Goal: Transaction & Acquisition: Purchase product/service

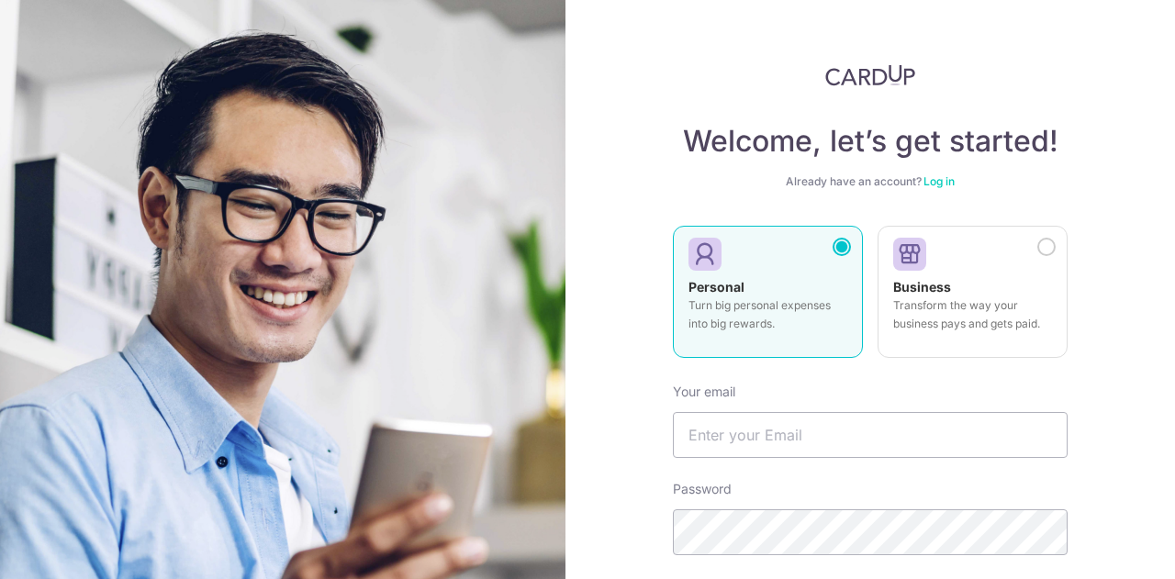
scroll to position [111, 0]
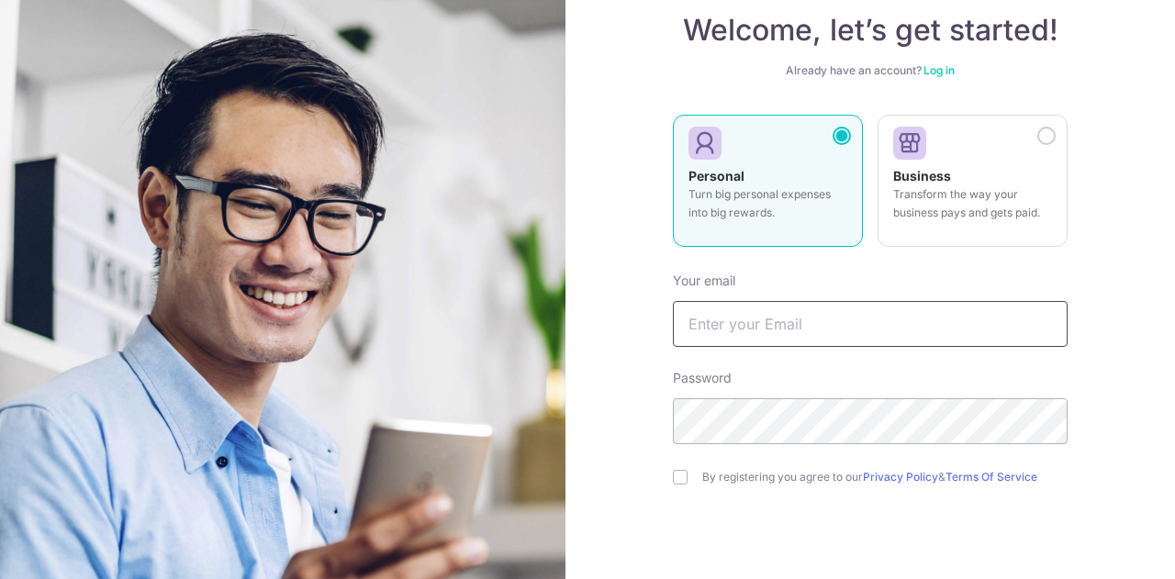
click at [836, 323] on input "text" at bounding box center [870, 324] width 395 height 46
type input "[EMAIL_ADDRESS][DOMAIN_NAME]"
click at [659, 428] on div "Welcome, let’s get started! Already have an account? Log in Personal Turn big p…" at bounding box center [871, 289] width 610 height 579
click at [683, 479] on div "By registering you agree to our Privacy Policy & Terms Of Service" at bounding box center [870, 477] width 395 height 22
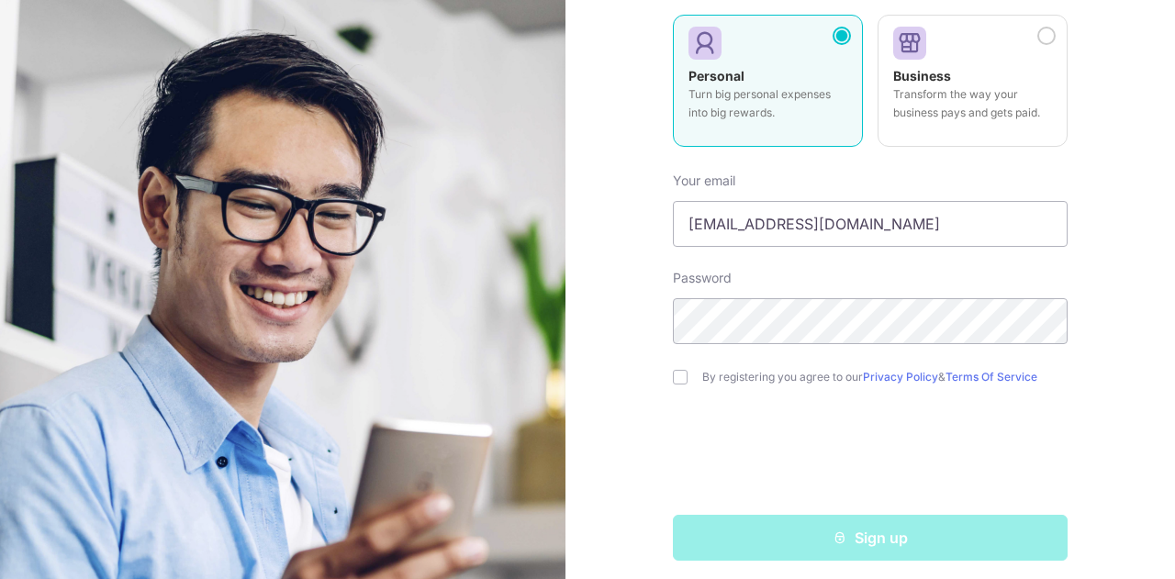
scroll to position [212, 0]
click at [683, 387] on form "Your email nelson_lee@manulifefa.com.sg Password By registering you agree to ou…" at bounding box center [870, 358] width 395 height 403
click at [673, 375] on input "checkbox" at bounding box center [680, 376] width 15 height 15
checkbox input "true"
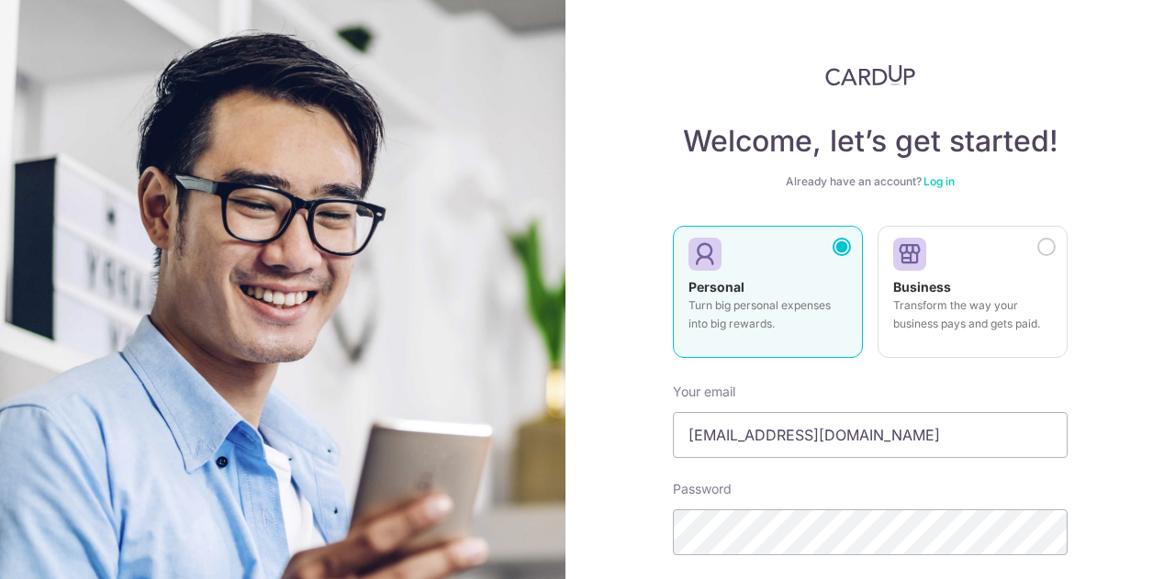
scroll to position [220, 0]
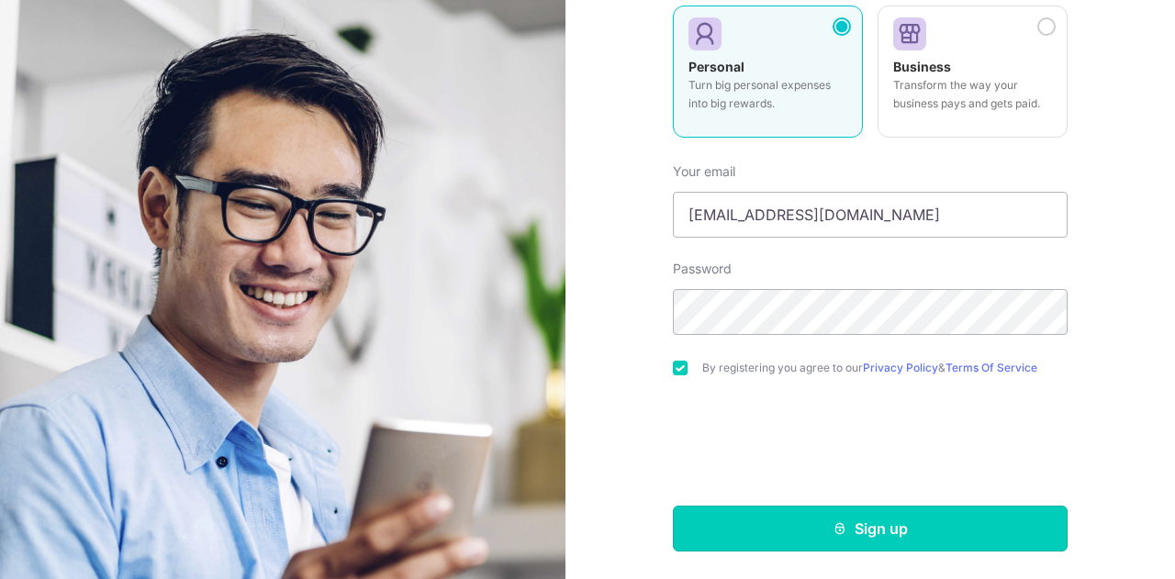
click at [825, 529] on button "Sign up" at bounding box center [870, 529] width 395 height 46
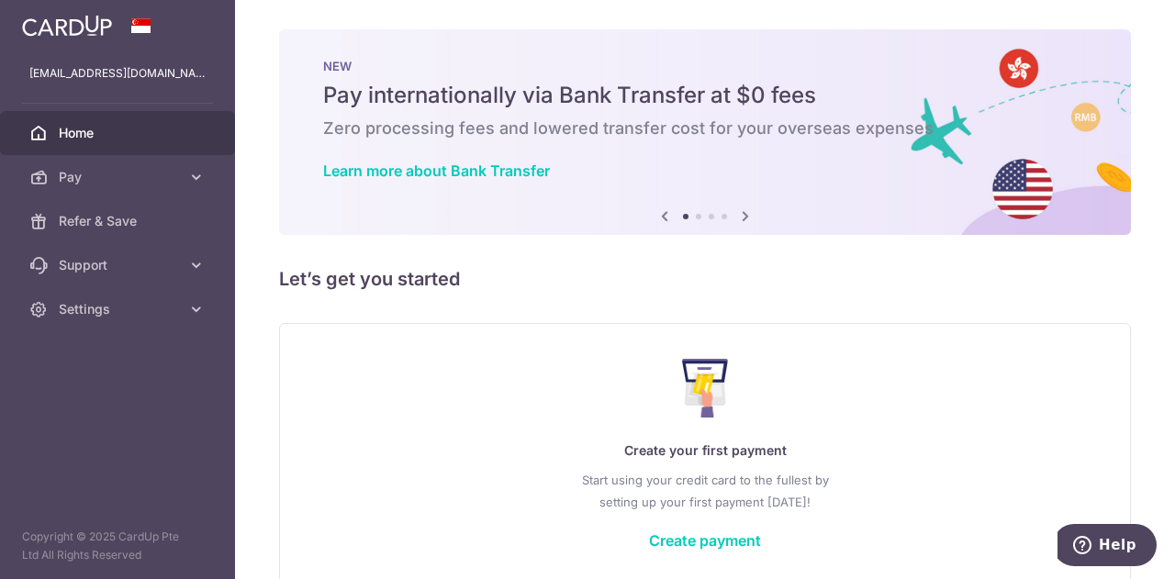
click at [746, 207] on icon at bounding box center [746, 216] width 22 height 23
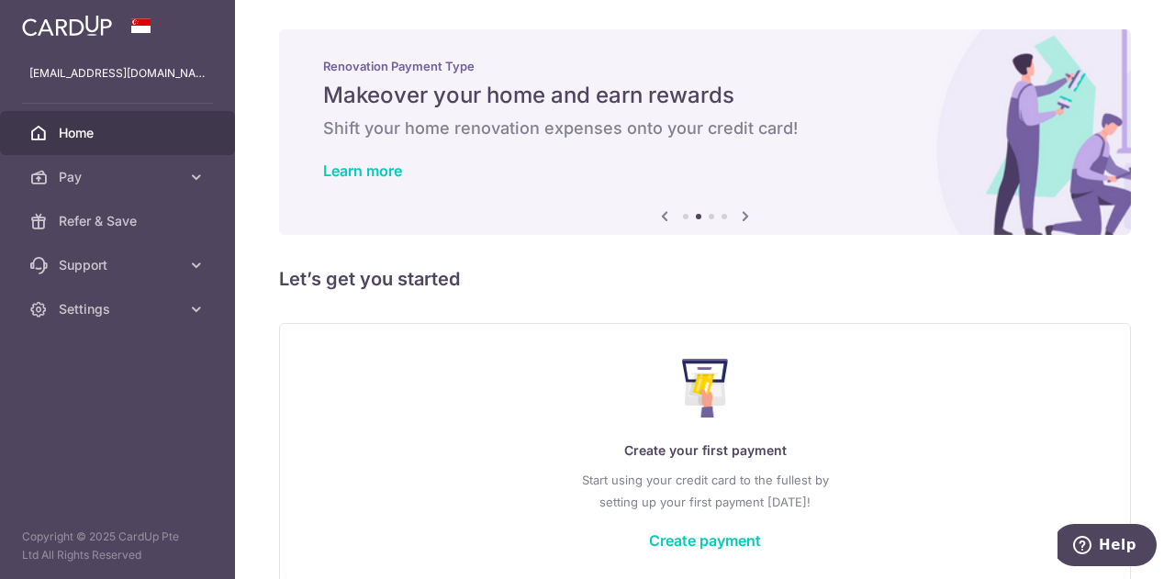
click at [746, 207] on icon at bounding box center [746, 216] width 22 height 23
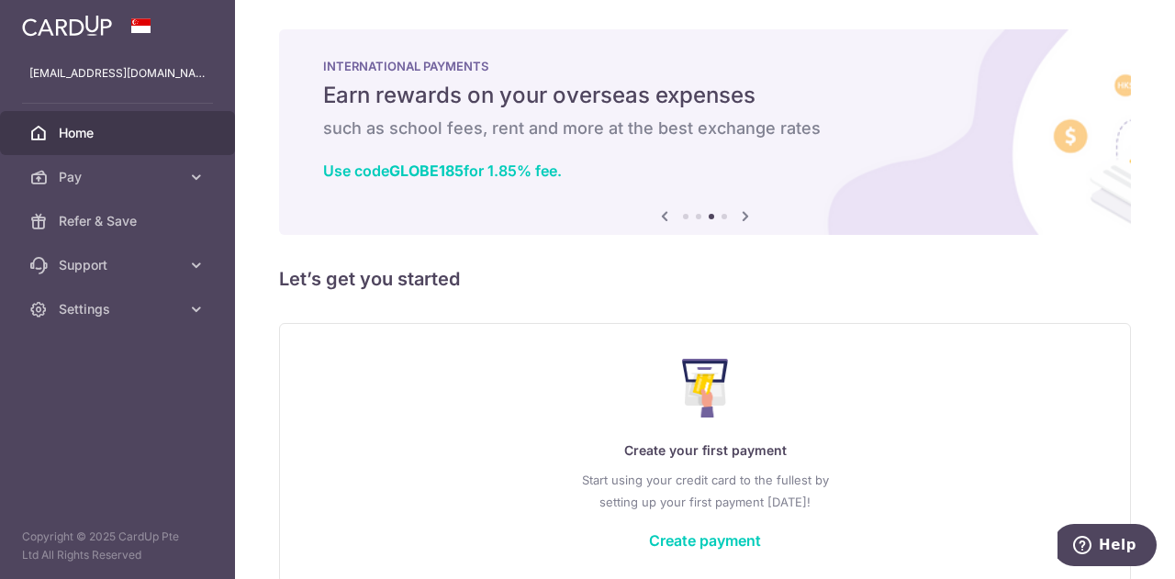
click at [746, 207] on icon at bounding box center [746, 216] width 22 height 23
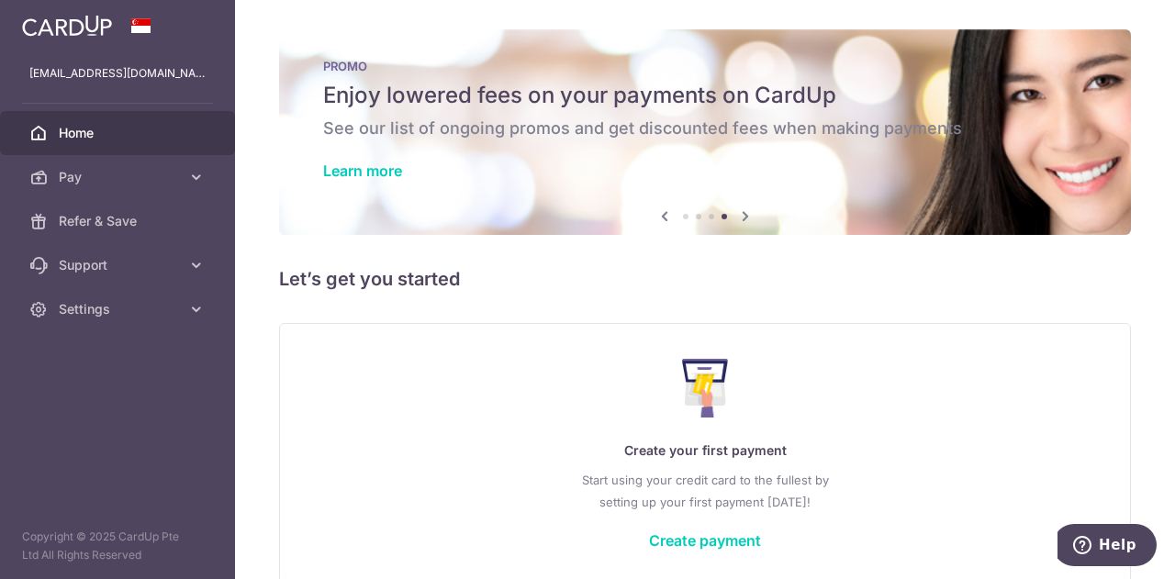
click at [744, 215] on icon at bounding box center [746, 216] width 22 height 23
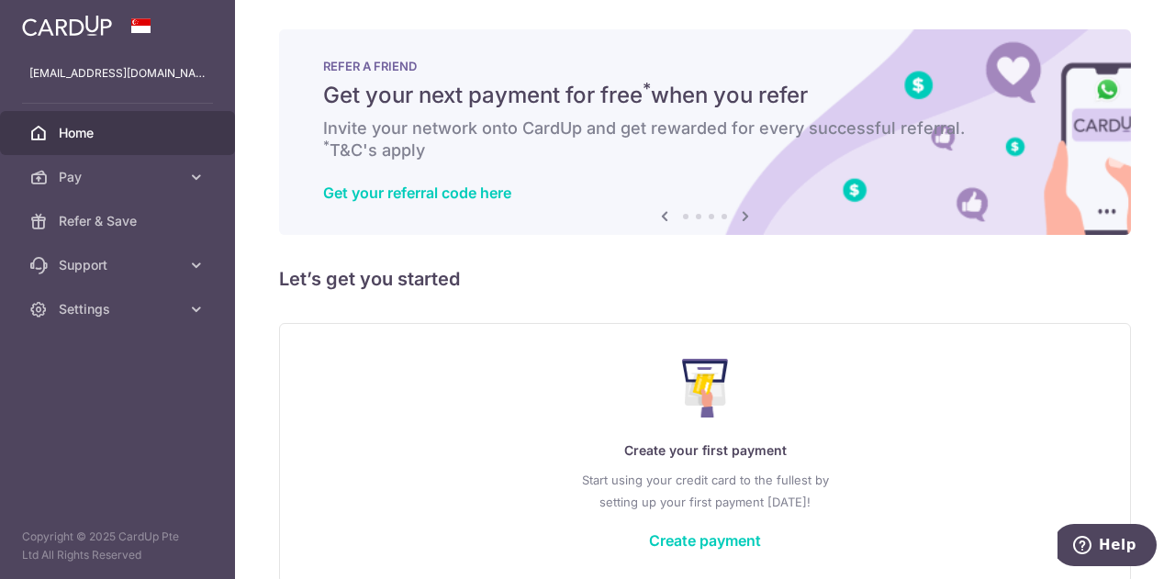
scroll to position [90, 0]
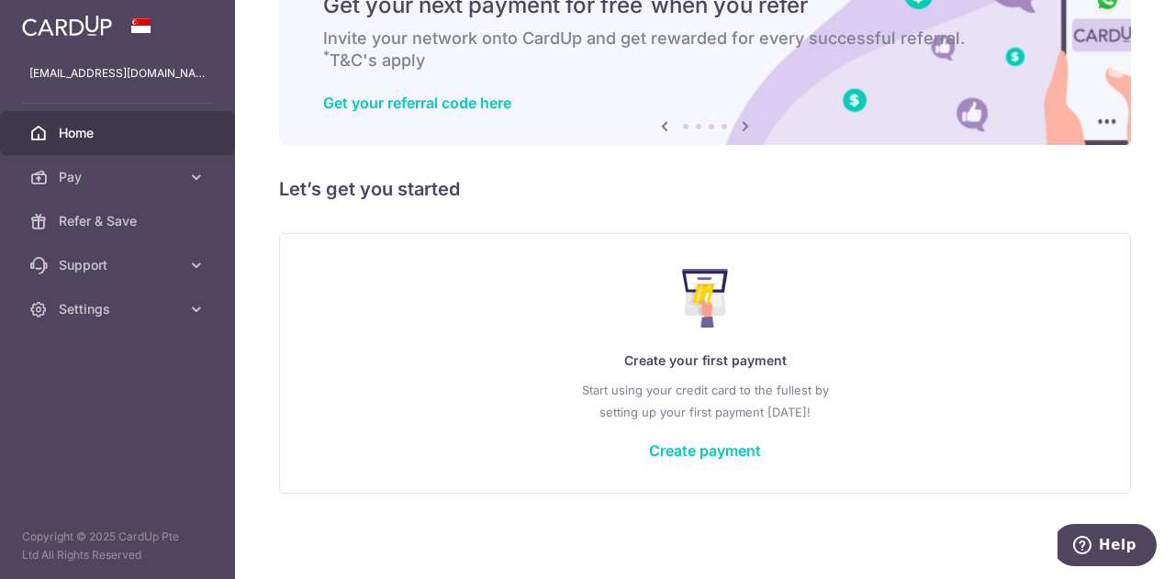
click at [185, 190] on link "Pay" at bounding box center [117, 177] width 235 height 44
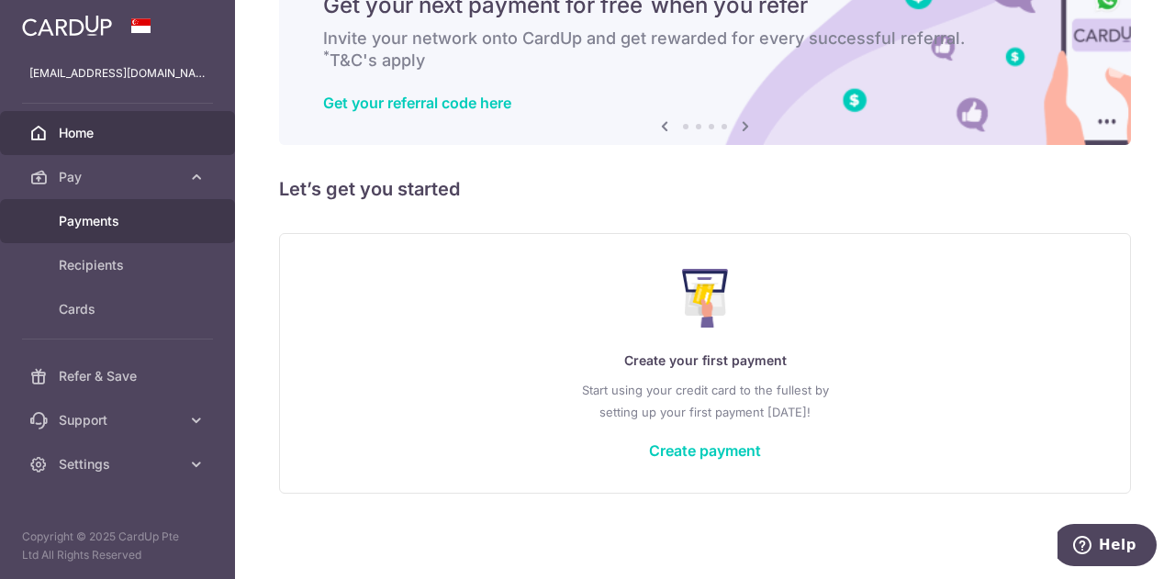
click at [131, 227] on span "Payments" at bounding box center [119, 221] width 121 height 18
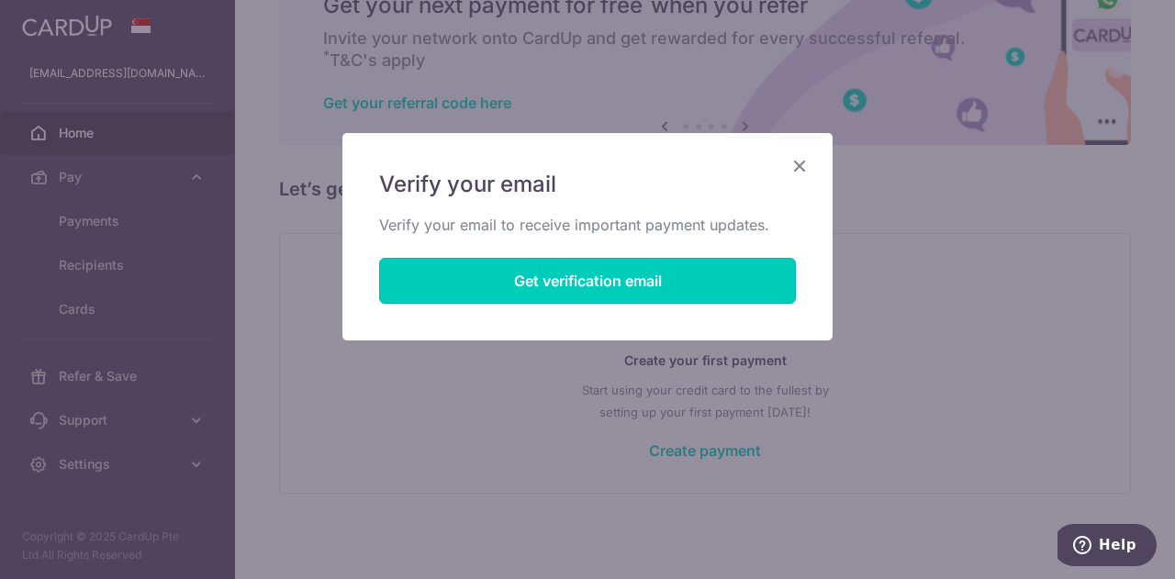
click at [670, 294] on button "Get verification email" at bounding box center [587, 281] width 417 height 46
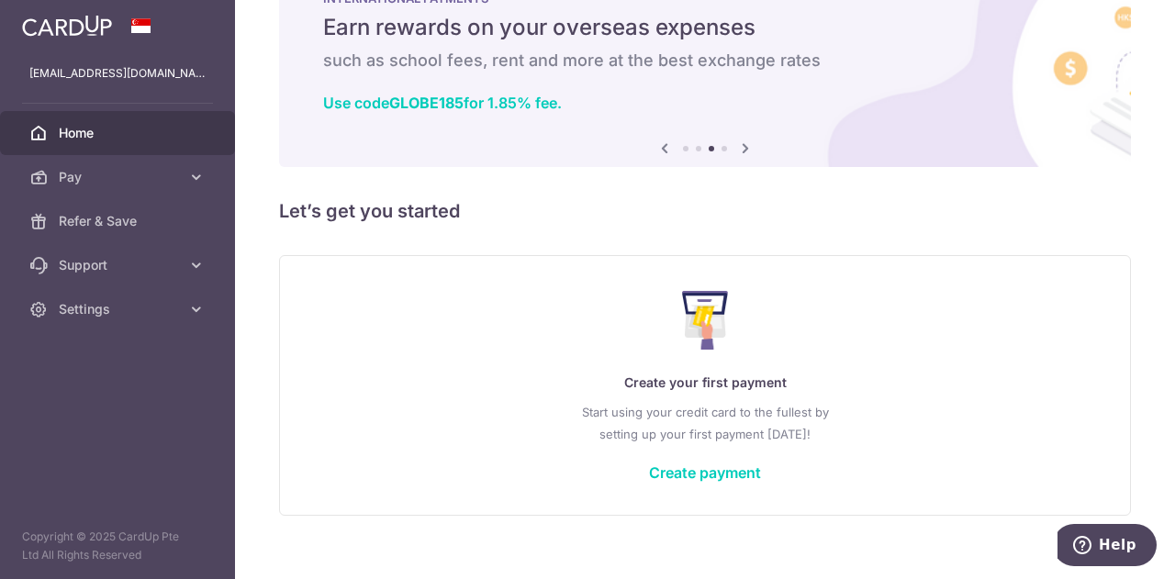
click at [677, 478] on link "Create payment" at bounding box center [705, 473] width 112 height 18
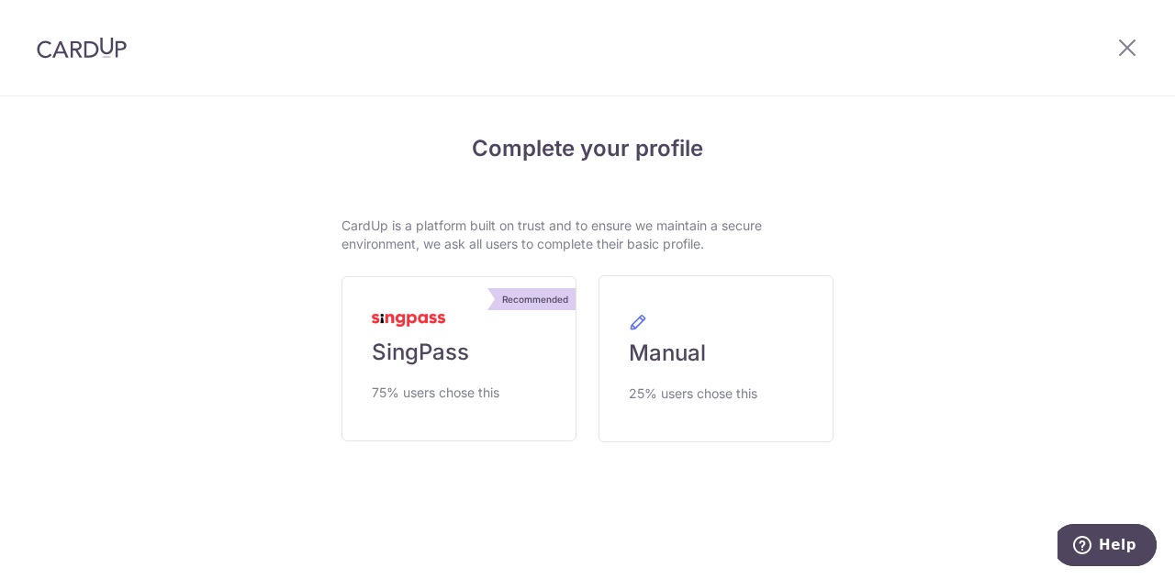
click at [494, 365] on link "Recommended SingPass 75% users chose this" at bounding box center [459, 358] width 235 height 165
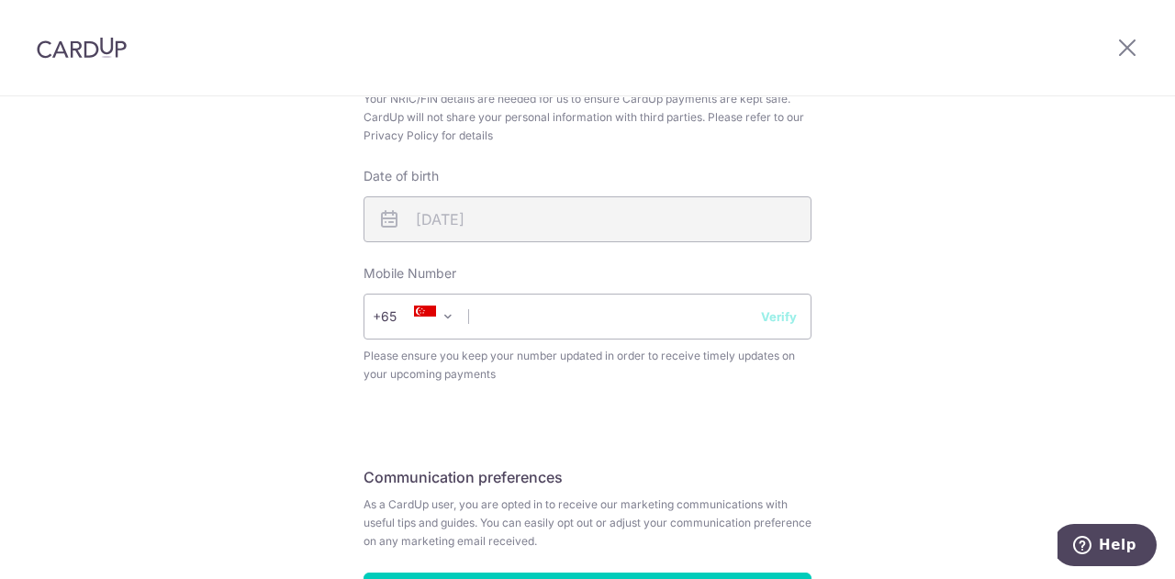
scroll to position [639, 0]
click at [656, 324] on input "text" at bounding box center [588, 318] width 448 height 46
type input "81591622"
click at [761, 320] on button "Verify" at bounding box center [779, 318] width 36 height 18
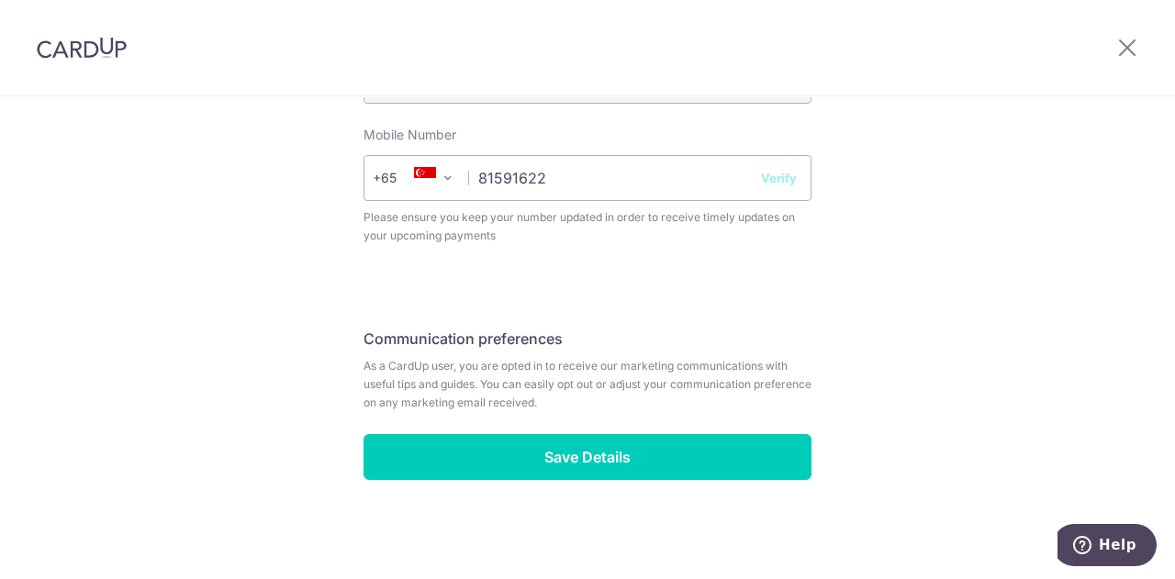
scroll to position [780, 0]
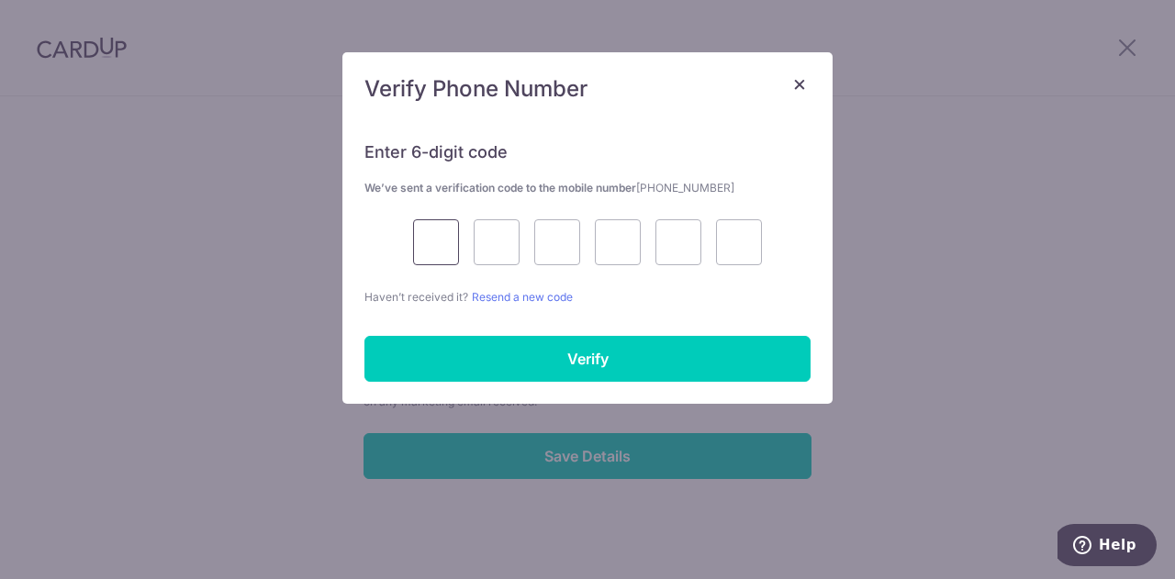
click at [445, 251] on input "text" at bounding box center [436, 242] width 46 height 46
type input "8"
type input "0"
type input "6"
type input "2"
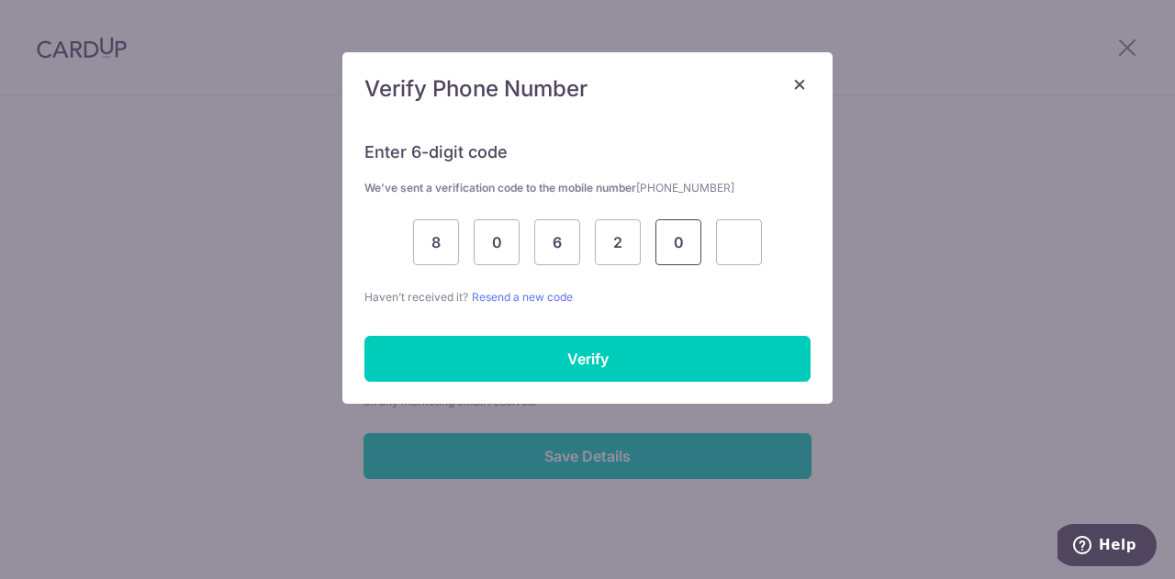
type input "0"
type input "8"
click at [631, 373] on input "Verify" at bounding box center [588, 359] width 446 height 46
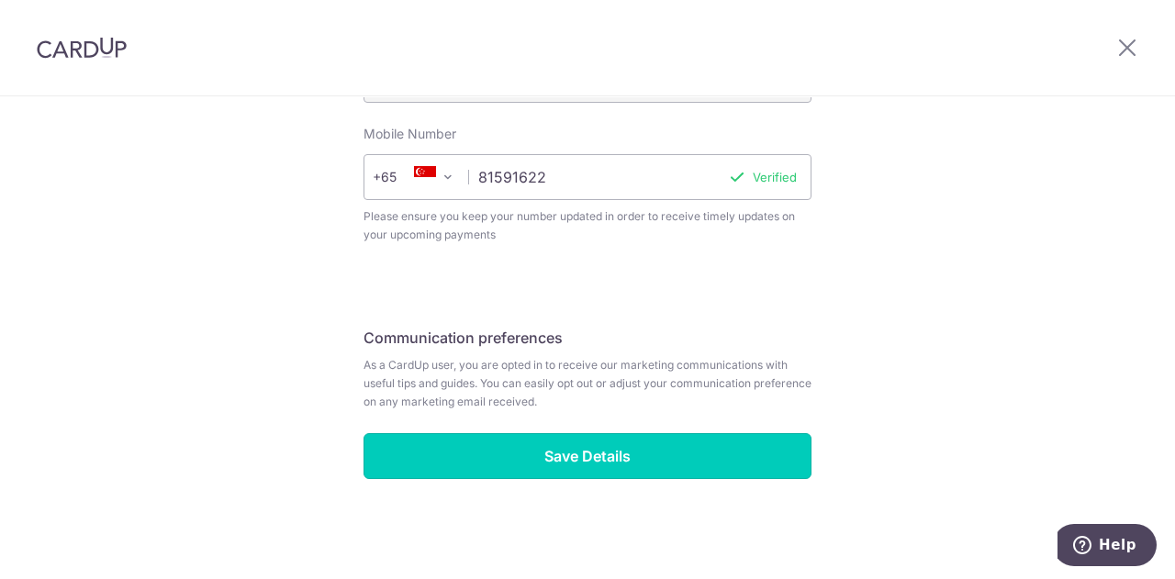
click at [742, 451] on input "Save Details" at bounding box center [588, 456] width 448 height 46
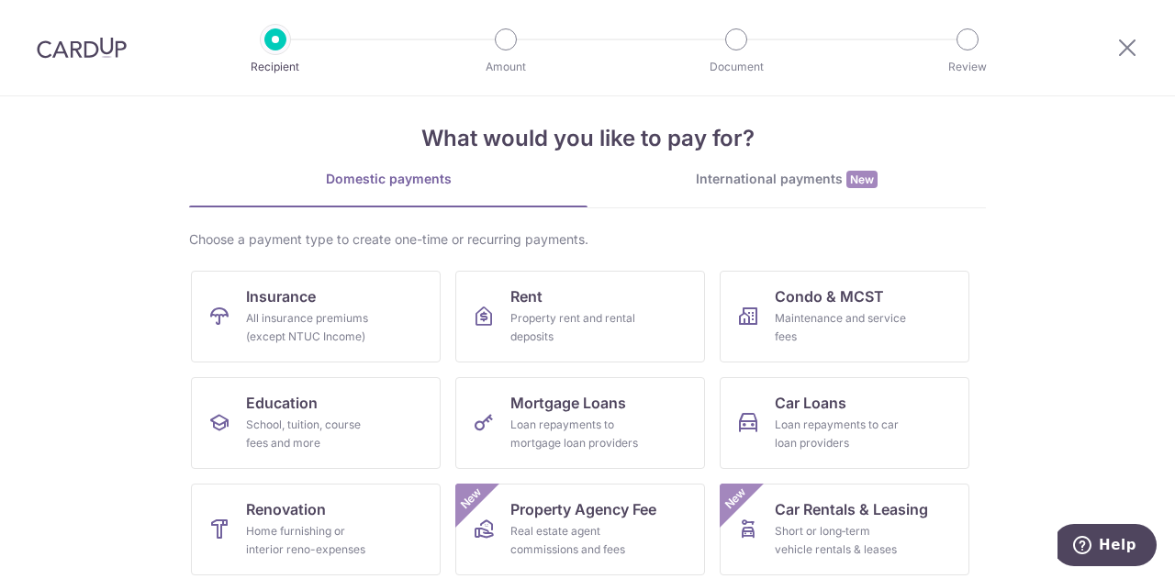
scroll to position [17, 0]
click at [354, 309] on link "Insurance All insurance premiums (except NTUC Income)" at bounding box center [316, 318] width 250 height 92
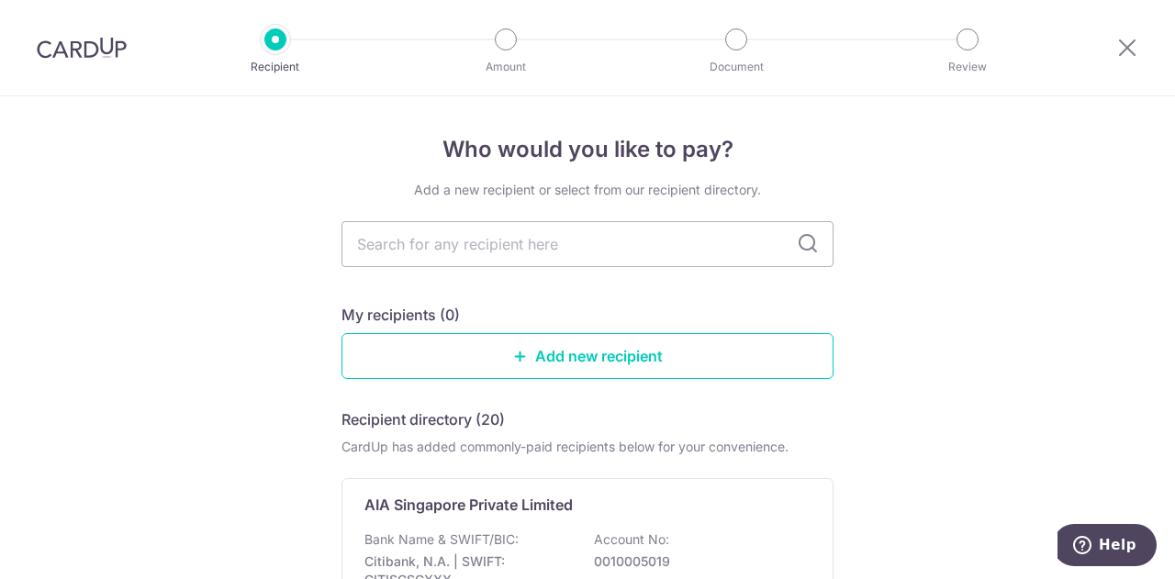
drag, startPoint x: 0, startPoint y: 0, endPoint x: 562, endPoint y: 254, distance: 616.9
click at [562, 254] on input "text" at bounding box center [588, 244] width 492 height 46
type input "manulife"
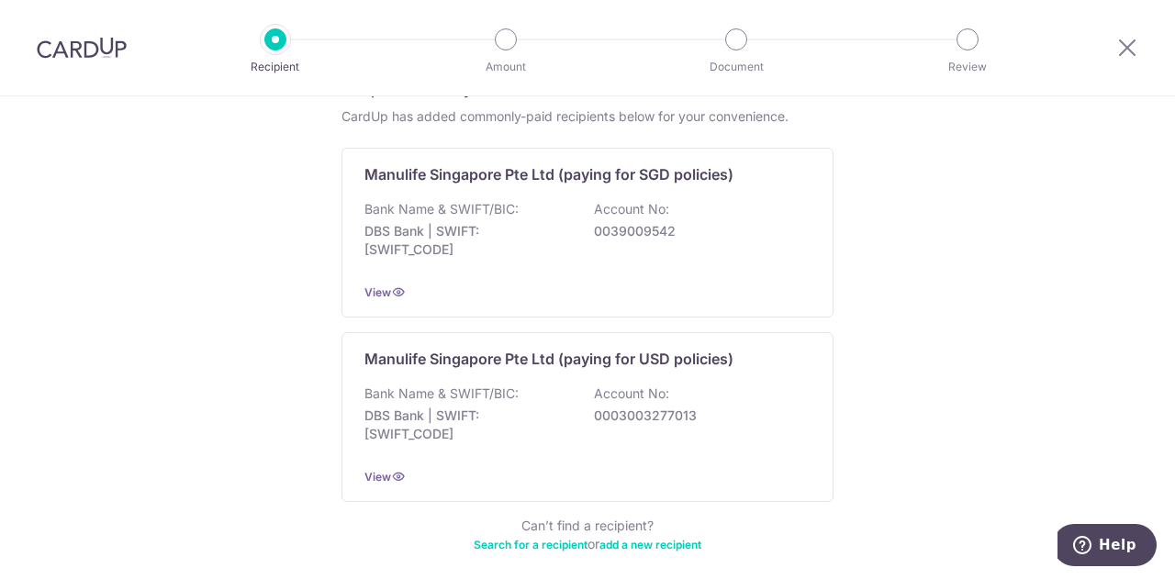
scroll to position [349, 0]
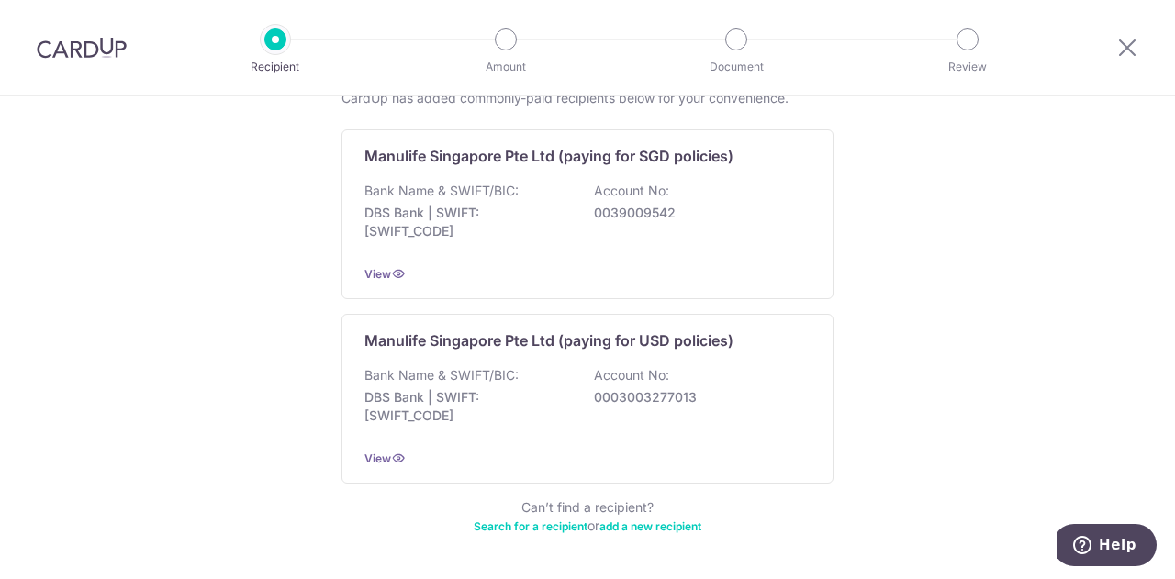
click at [738, 381] on div "Bank Name & SWIFT/BIC: DBS Bank | SWIFT: DBSSSGSGXXX Account No: 0003003277013" at bounding box center [588, 400] width 446 height 68
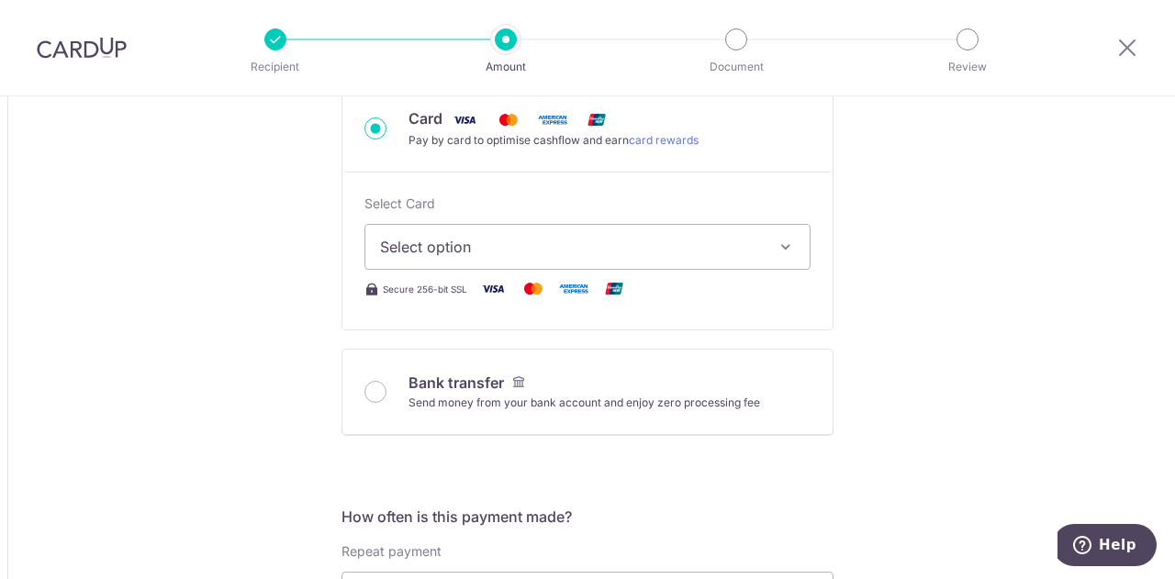
scroll to position [648, 0]
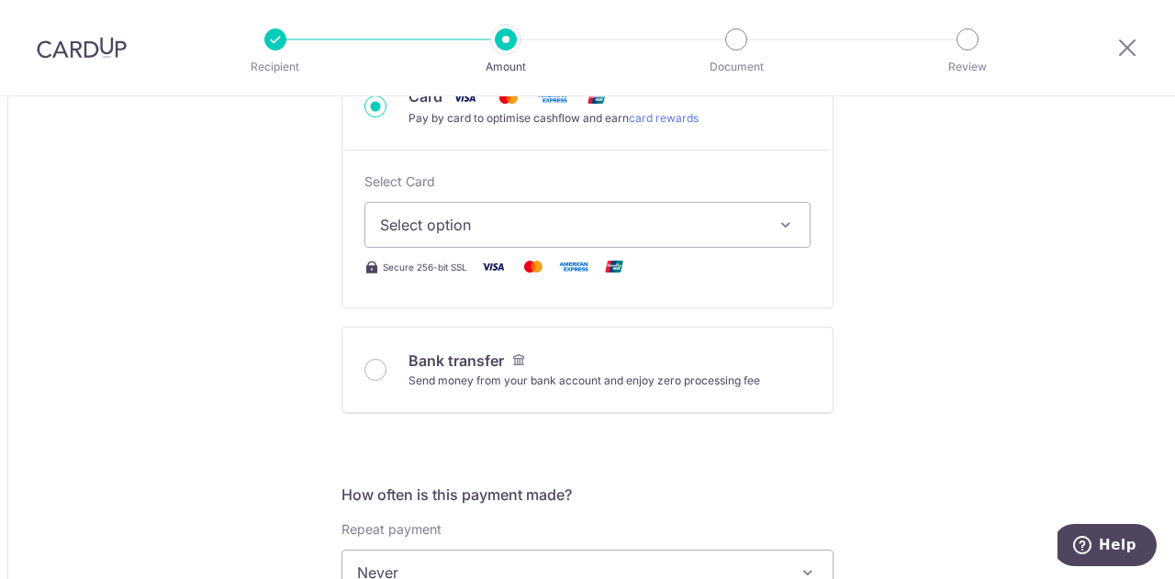
click at [368, 371] on input "Bank transfer Send money from your bank account and enjoy zero processing fee" at bounding box center [376, 370] width 22 height 22
radio input "true"
type input "1,000.00"
type input "1,318.09"
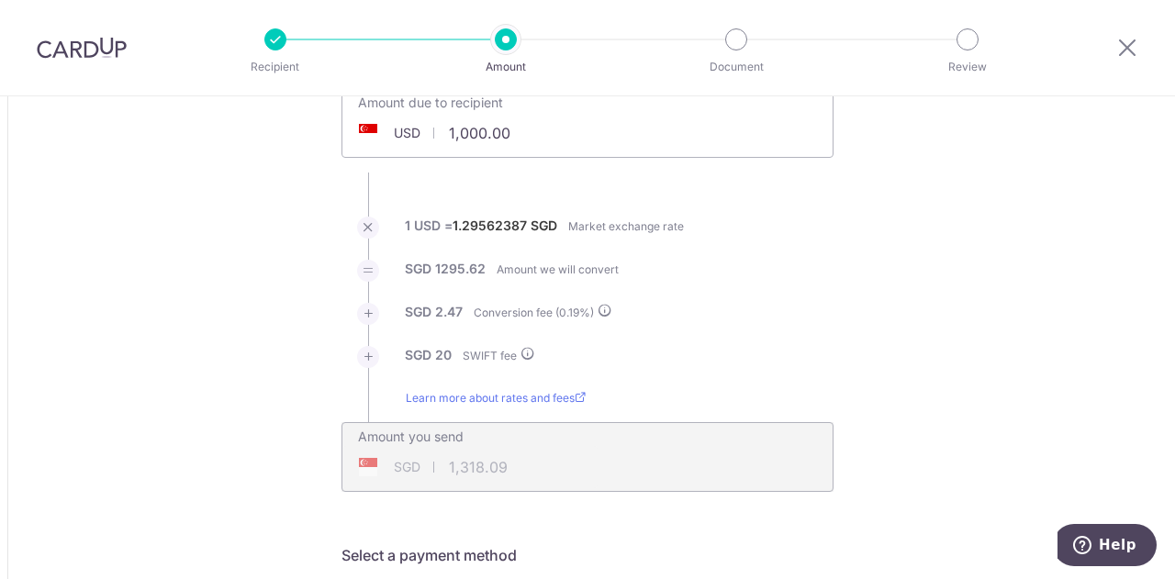
scroll to position [0, 0]
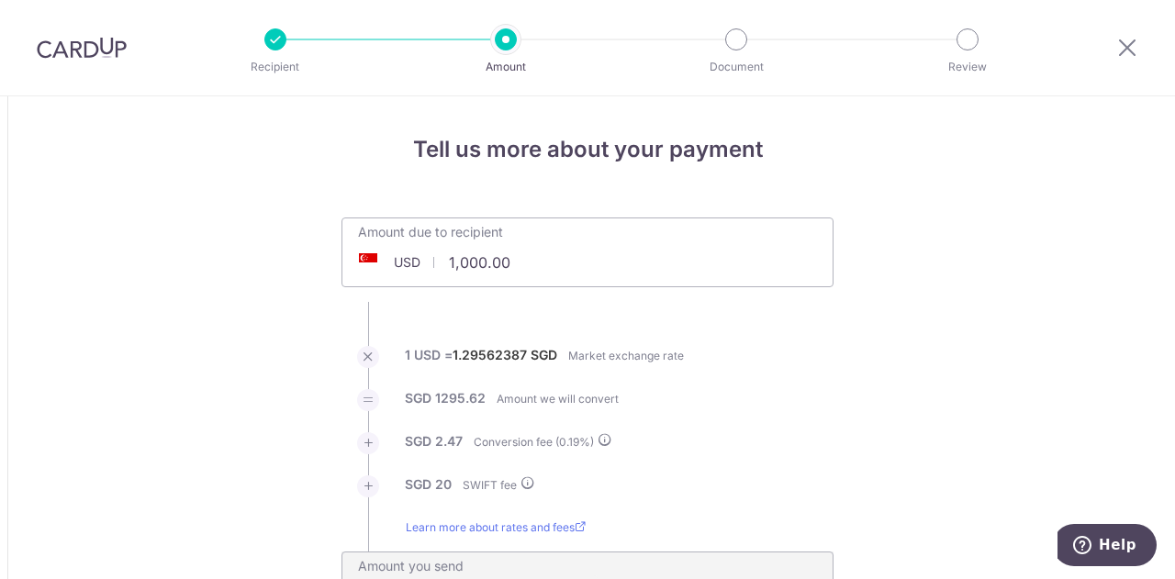
click at [564, 264] on input "1,000.00" at bounding box center [485, 263] width 284 height 42
drag, startPoint x: 564, startPoint y: 264, endPoint x: 408, endPoint y: 269, distance: 156.2
click at [408, 269] on div "USD 1,000.00 1000" at bounding box center [485, 263] width 284 height 42
type input "1,000.00"
type input "1,318.10"
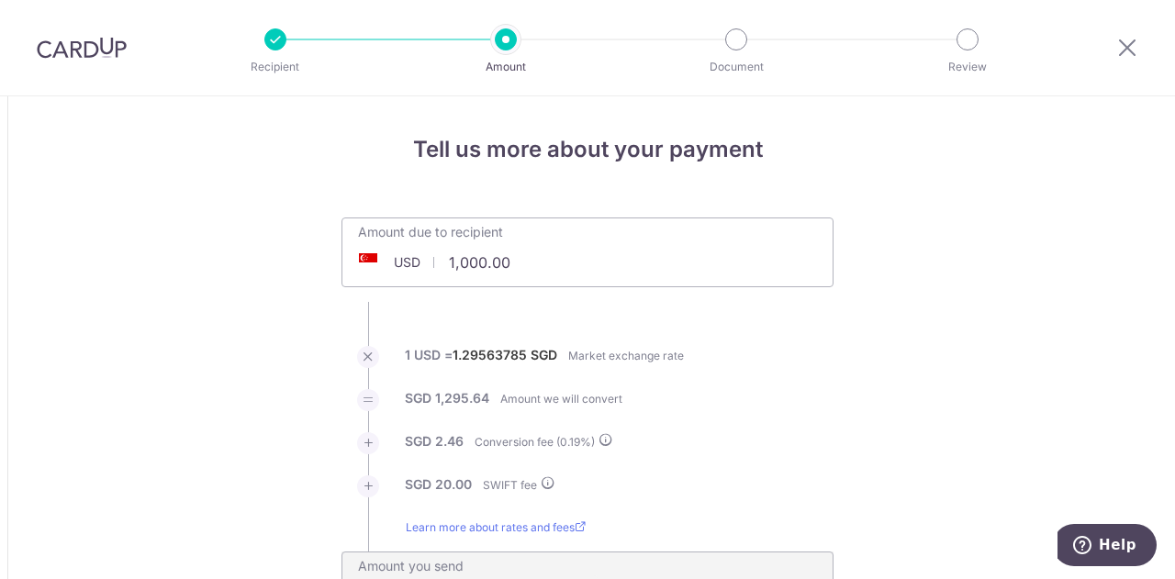
drag, startPoint x: 562, startPoint y: 254, endPoint x: 385, endPoint y: 254, distance: 177.2
click at [385, 254] on div "USD 1,000.00 1000" at bounding box center [485, 263] width 284 height 42
type input "21,312.02"
type input "27,685.62"
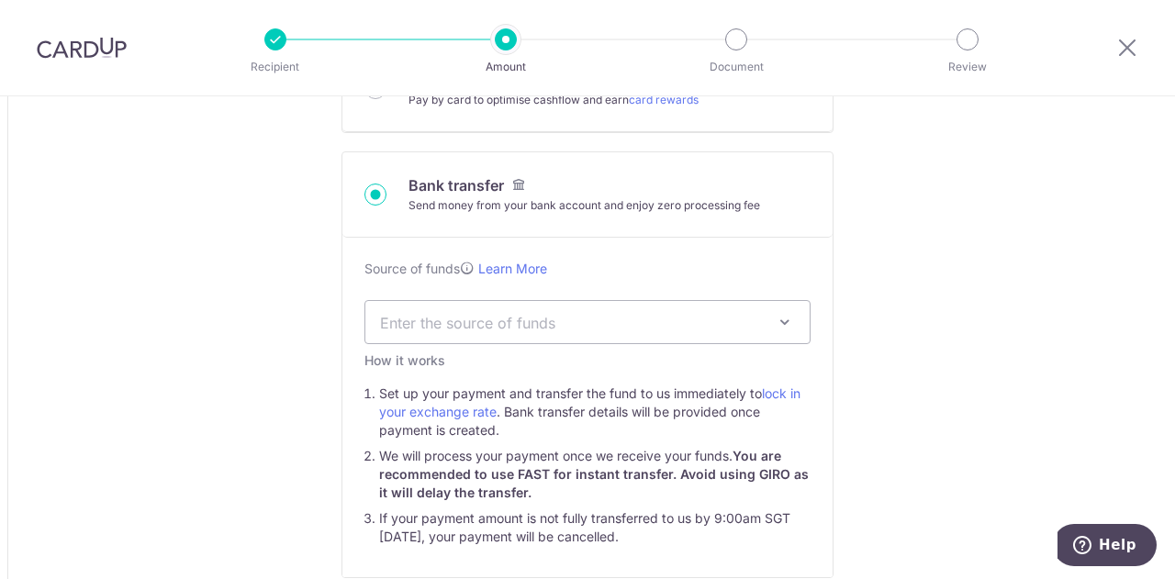
scroll to position [709, 0]
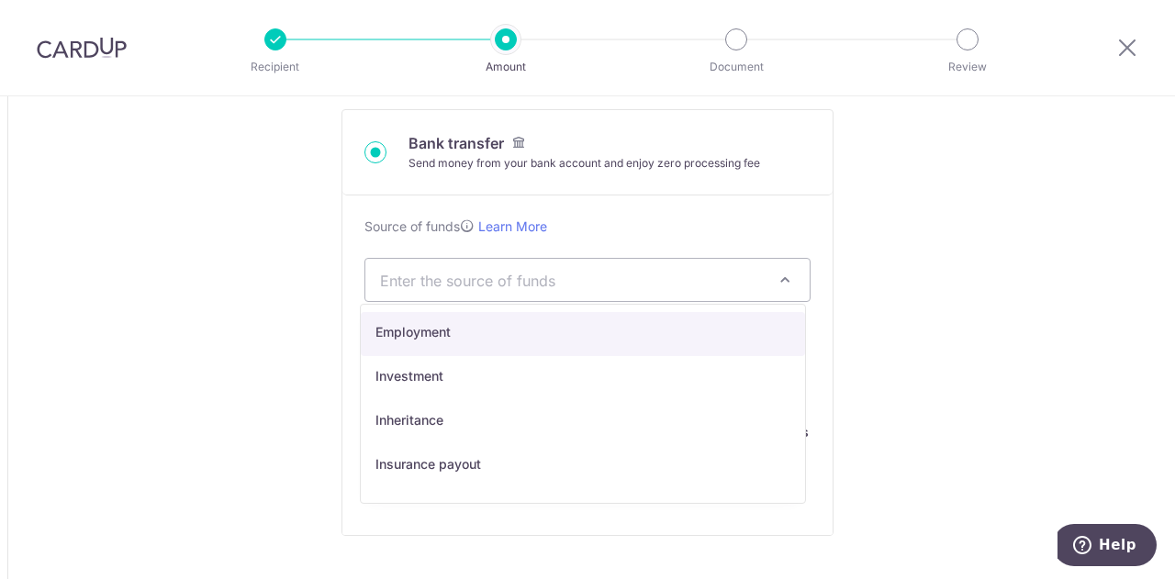
click at [386, 292] on span "Enter the source of funds" at bounding box center [587, 280] width 444 height 42
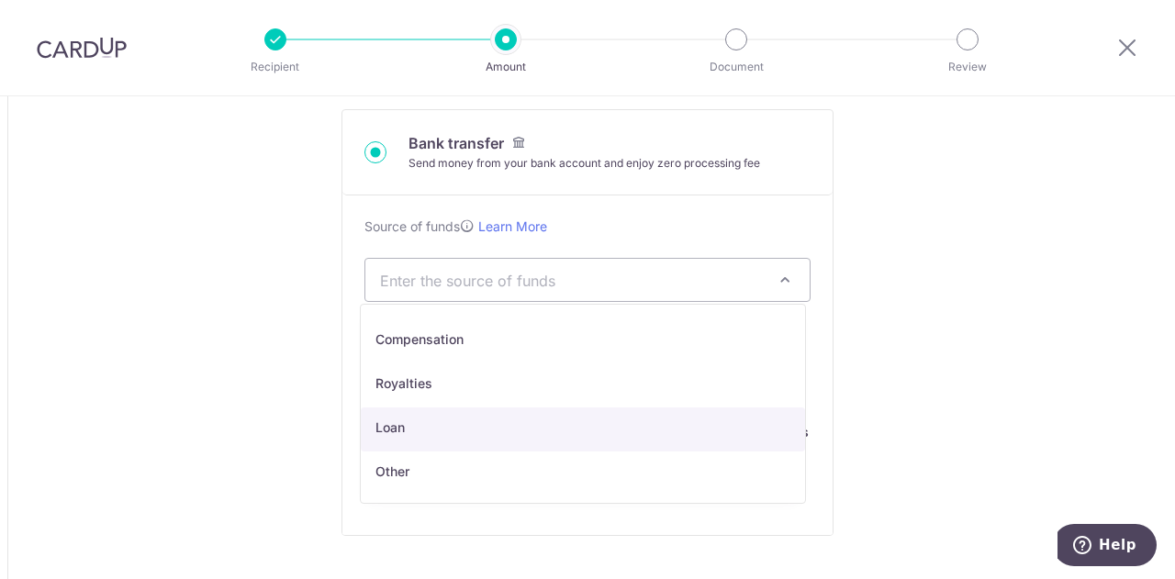
scroll to position [0, 0]
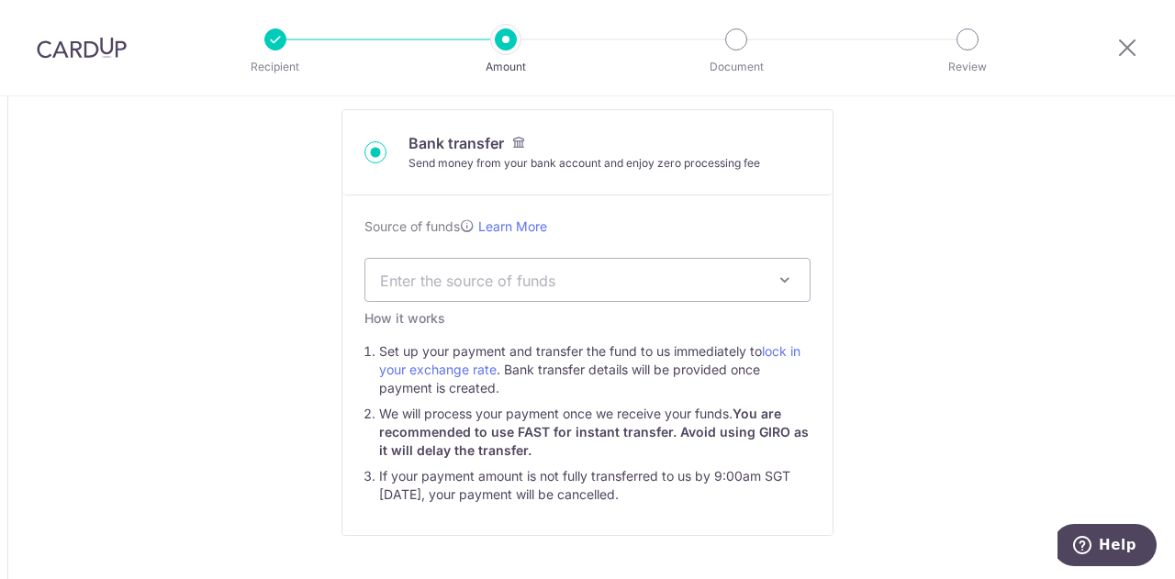
click at [983, 212] on div "Tell us more about your payment Amount due to recipient USD 21,312.02 21312.02 …" at bounding box center [587, 556] width 1175 height 2336
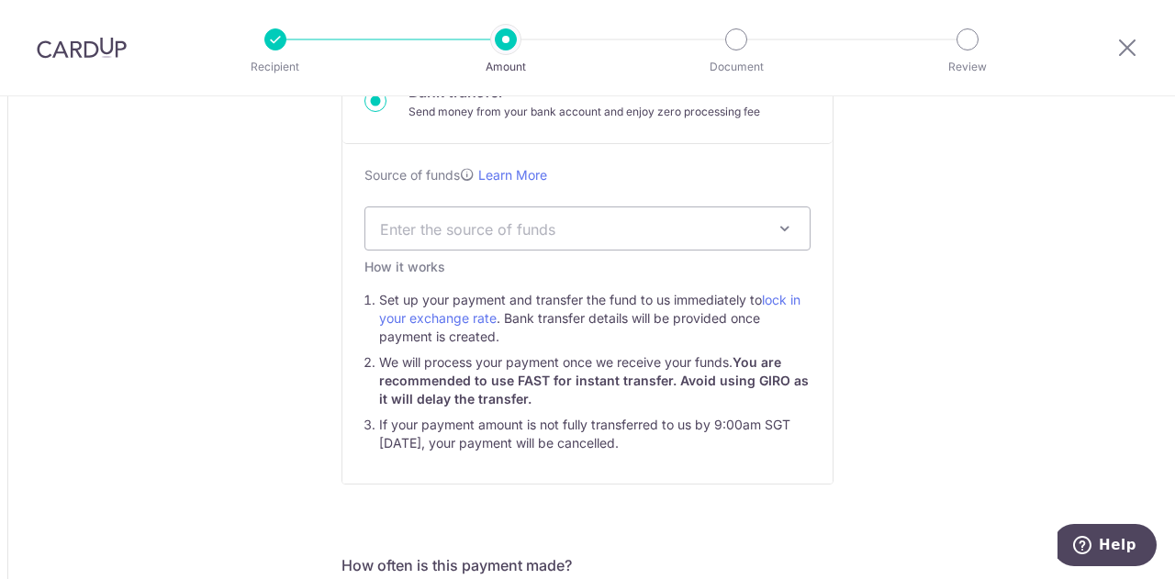
scroll to position [766, 0]
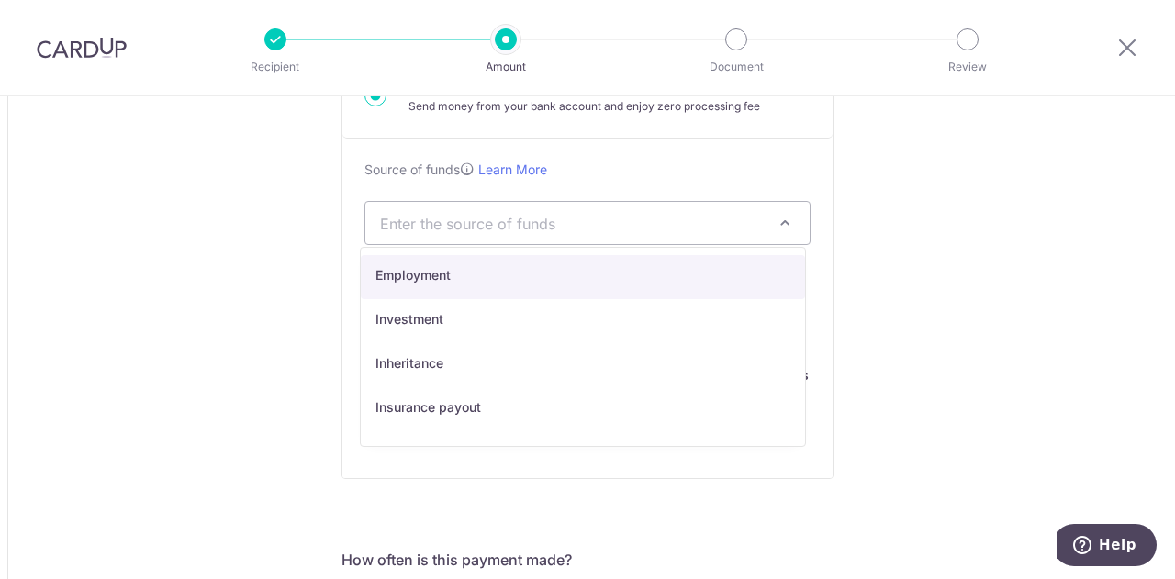
click at [731, 224] on span "Enter the source of funds" at bounding box center [573, 223] width 386 height 20
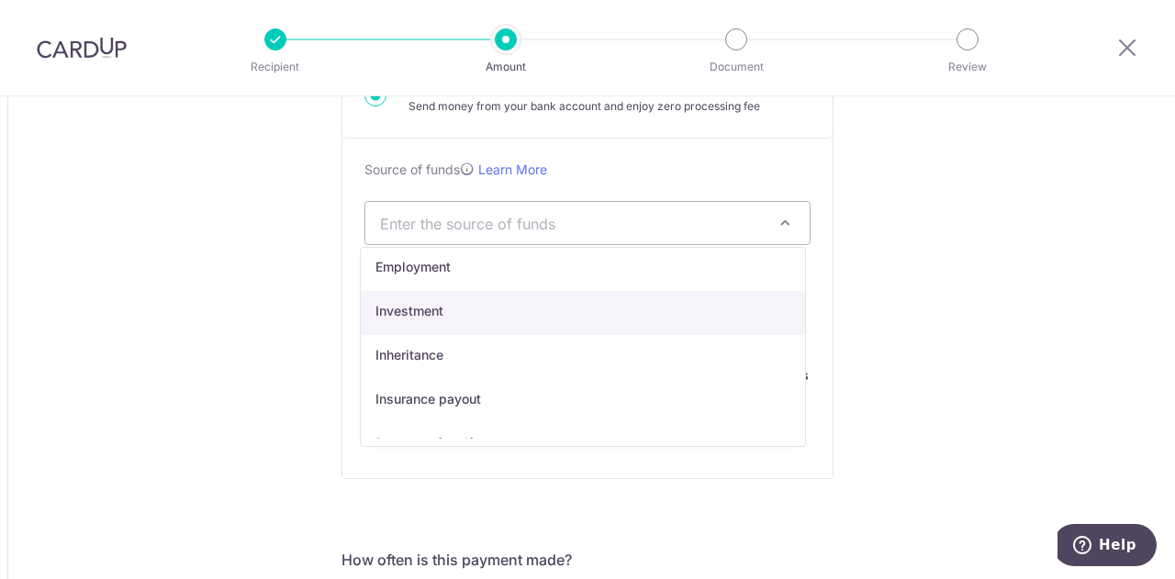
scroll to position [0, 0]
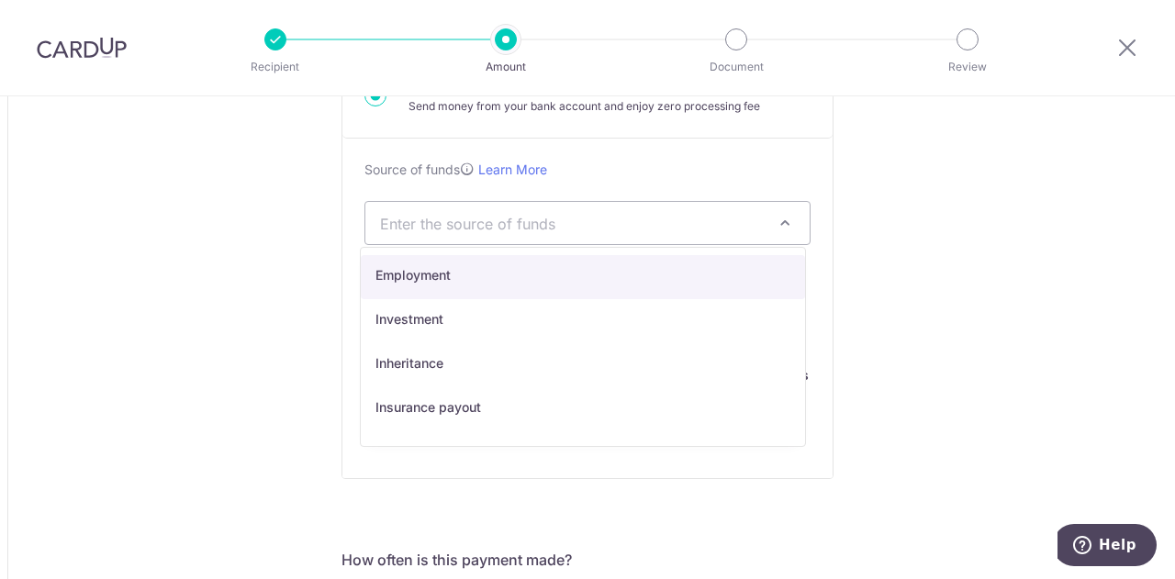
select select "7"
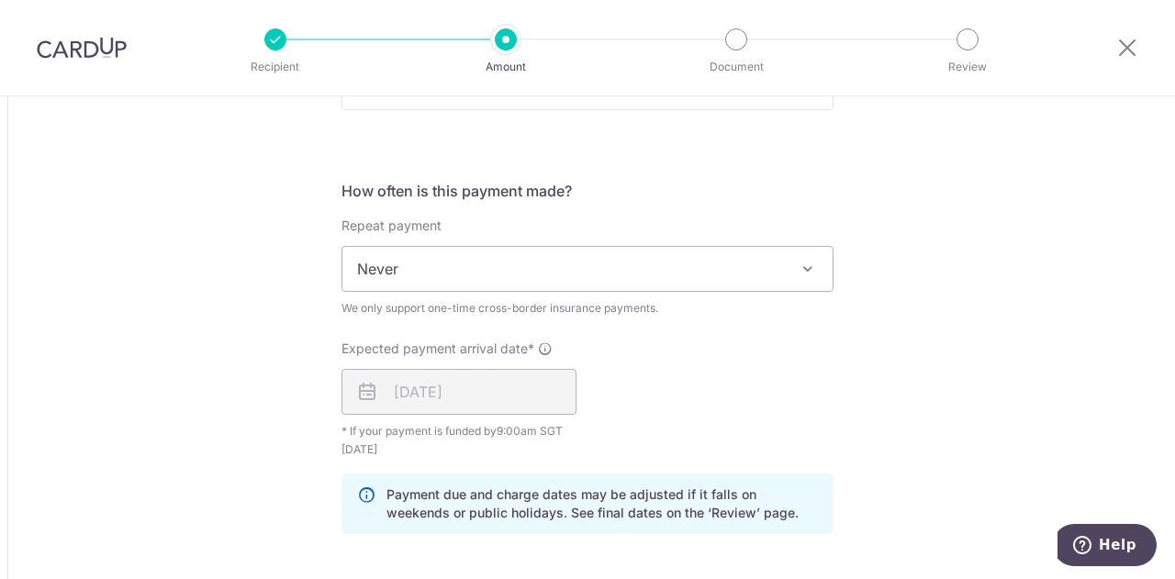
scroll to position [1192, 0]
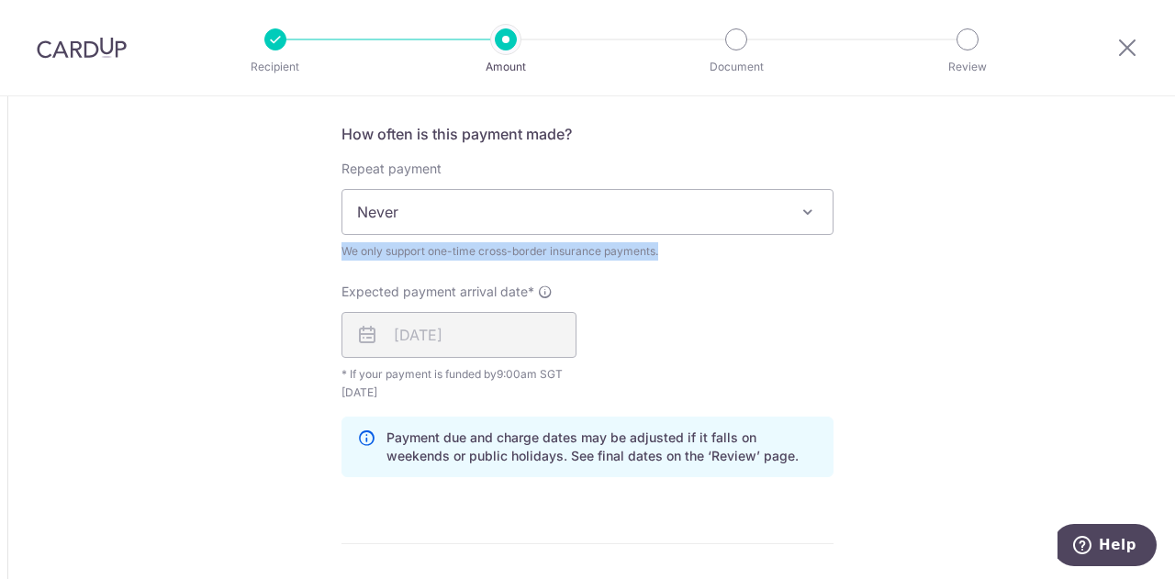
drag, startPoint x: 755, startPoint y: 236, endPoint x: 771, endPoint y: 219, distance: 23.4
click at [771, 219] on div "Repeat payment Never Never We only support one-time cross-border insurance paym…" at bounding box center [588, 210] width 492 height 101
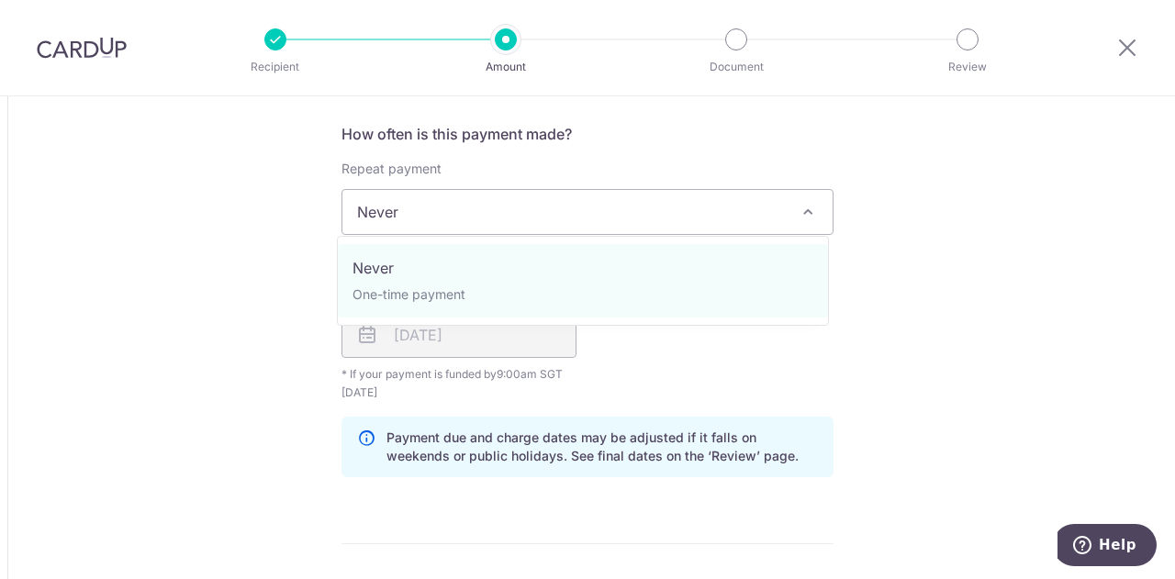
click at [771, 219] on span "Never" at bounding box center [588, 212] width 490 height 44
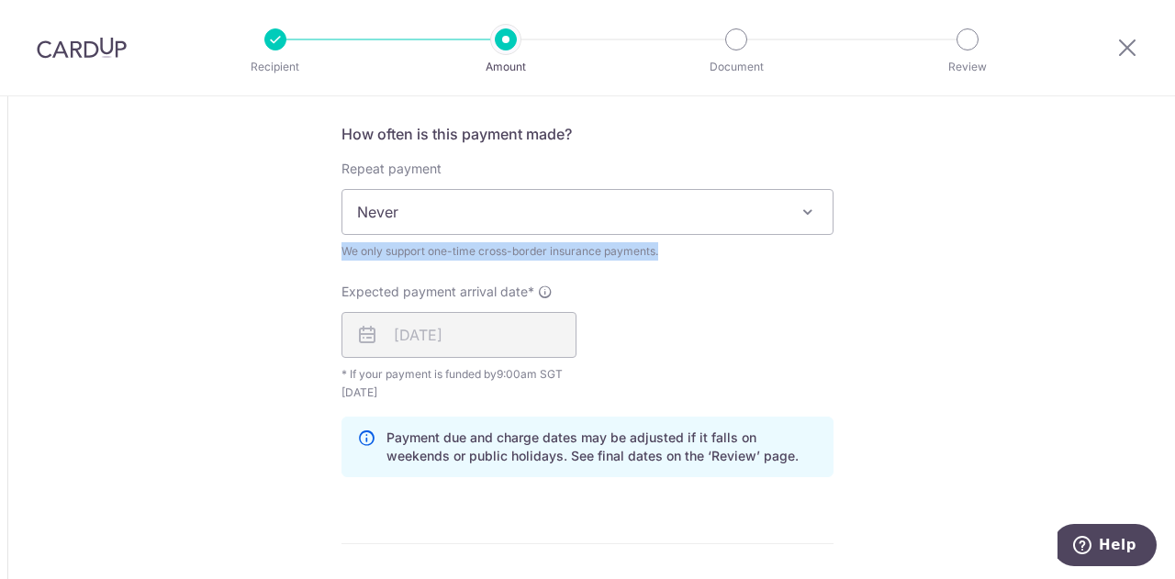
click at [771, 219] on span "Never" at bounding box center [588, 212] width 490 height 44
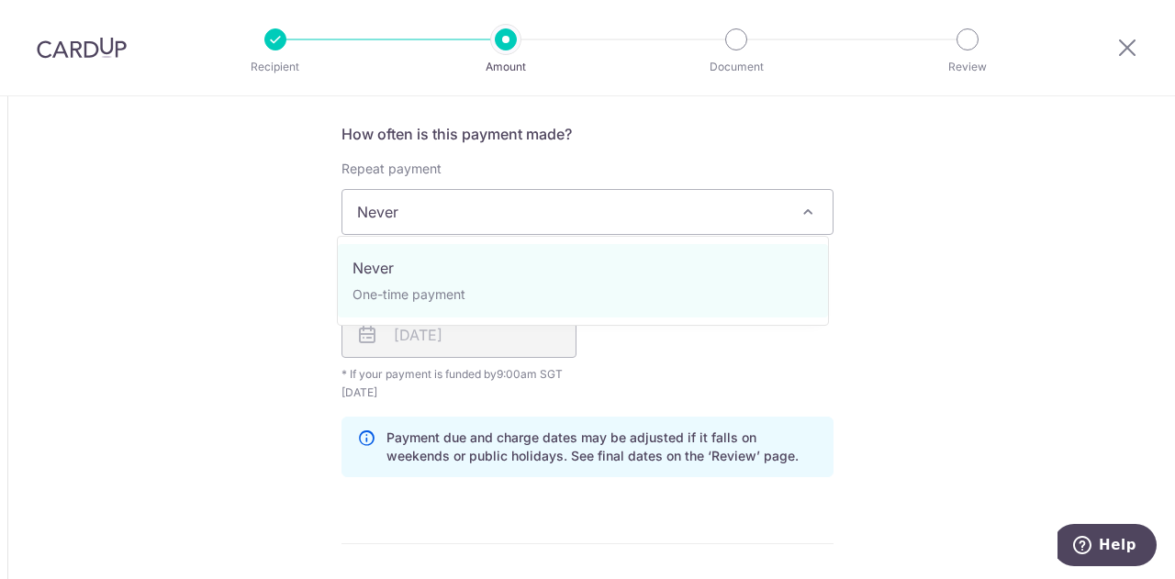
click at [771, 219] on span "Never" at bounding box center [588, 212] width 490 height 44
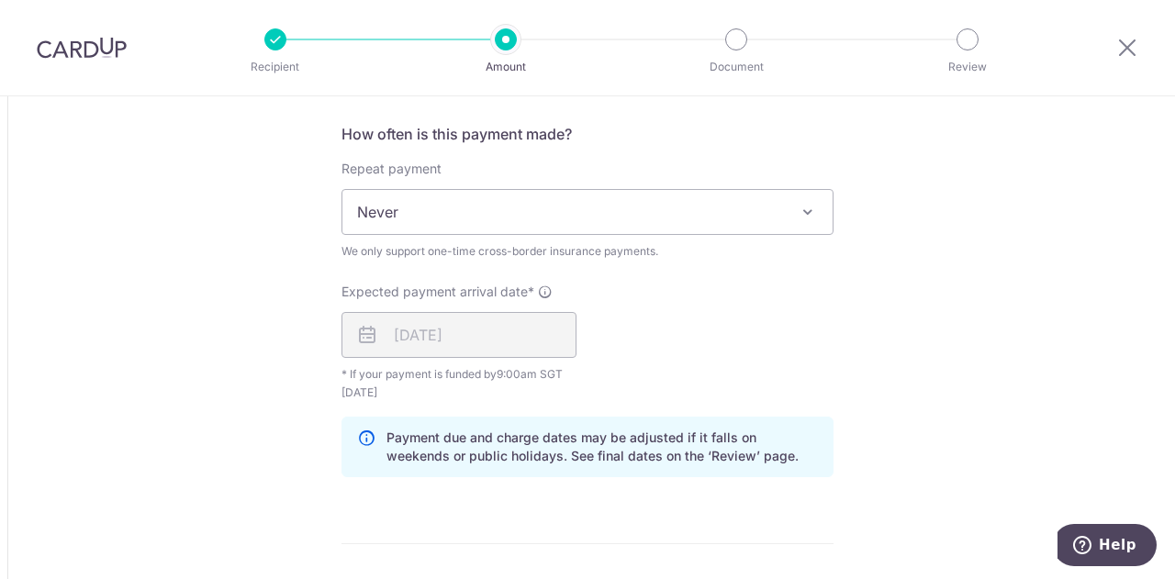
click at [727, 328] on div "Expected payment arrival date* 13/10/2025 Your card will be charged on 08/10/20…" at bounding box center [588, 342] width 514 height 119
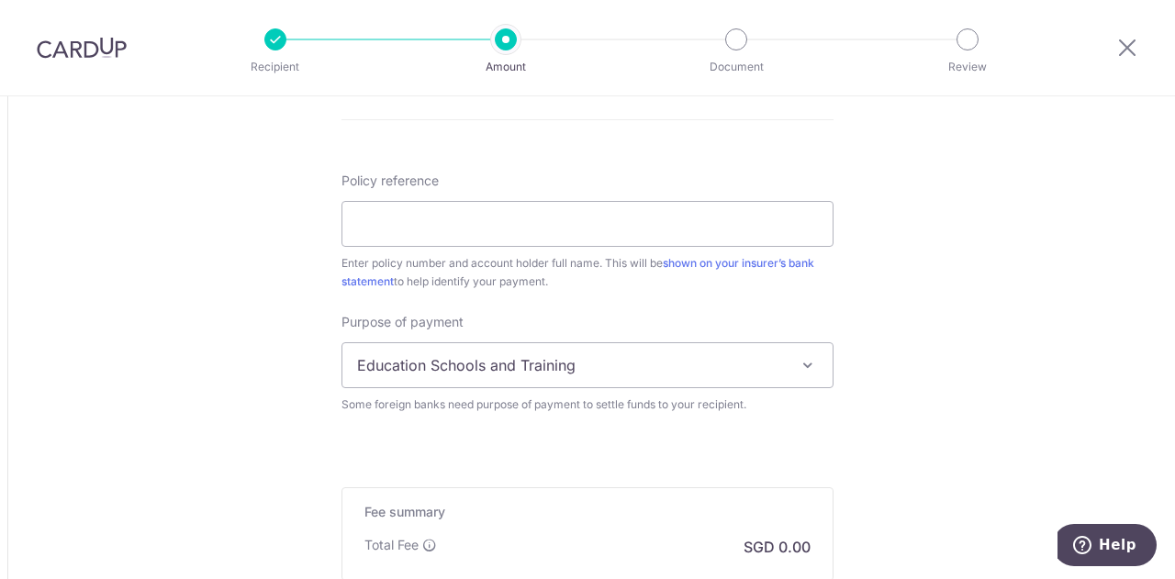
scroll to position [1656, 0]
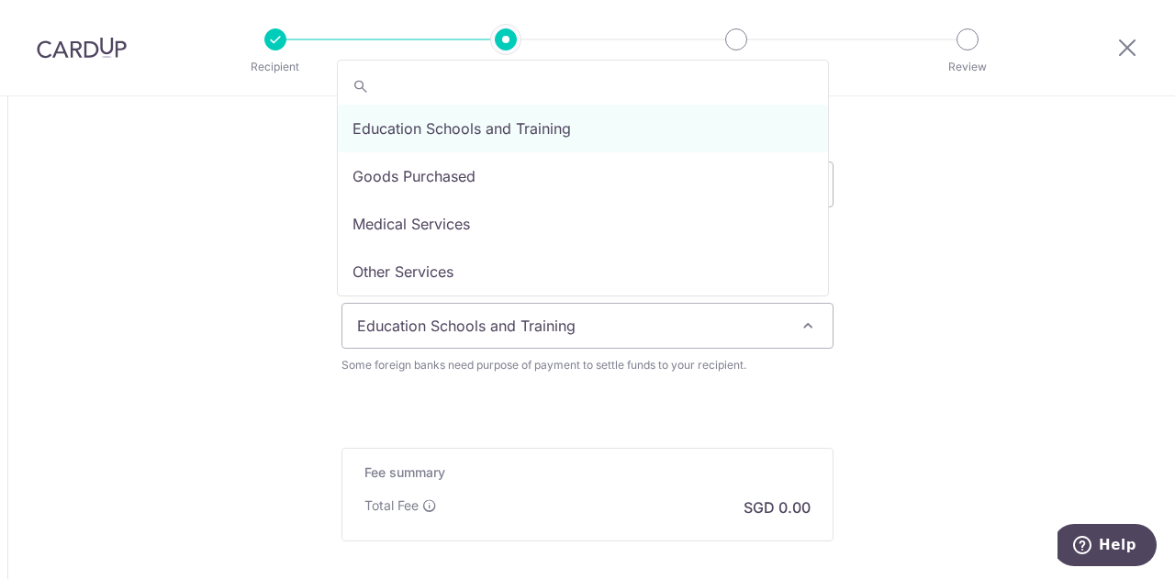
click at [705, 320] on span "Education Schools and Training" at bounding box center [588, 326] width 490 height 44
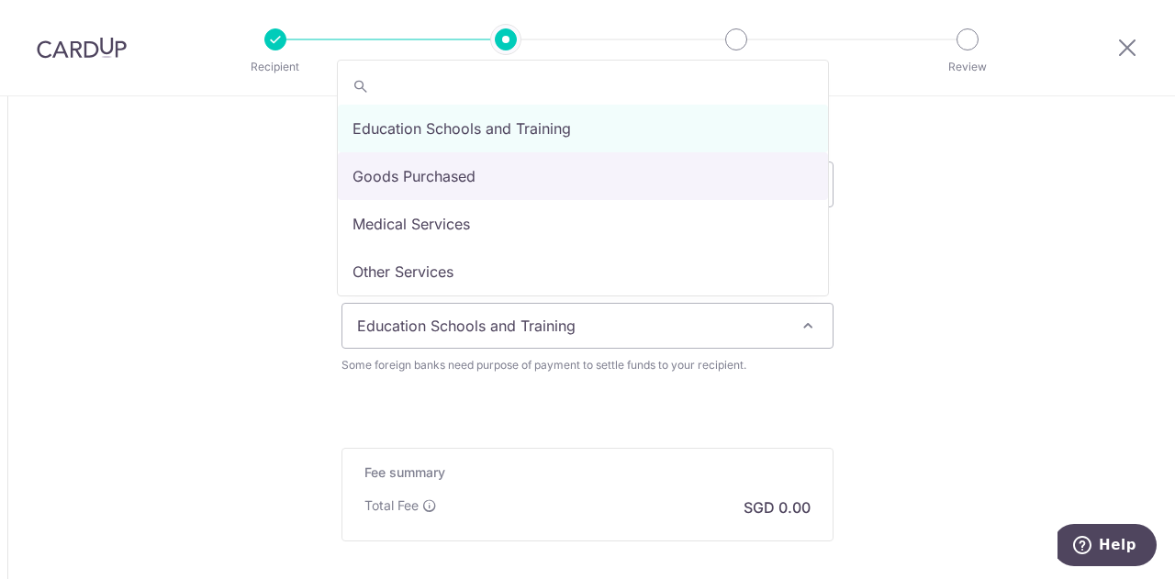
scroll to position [151, 0]
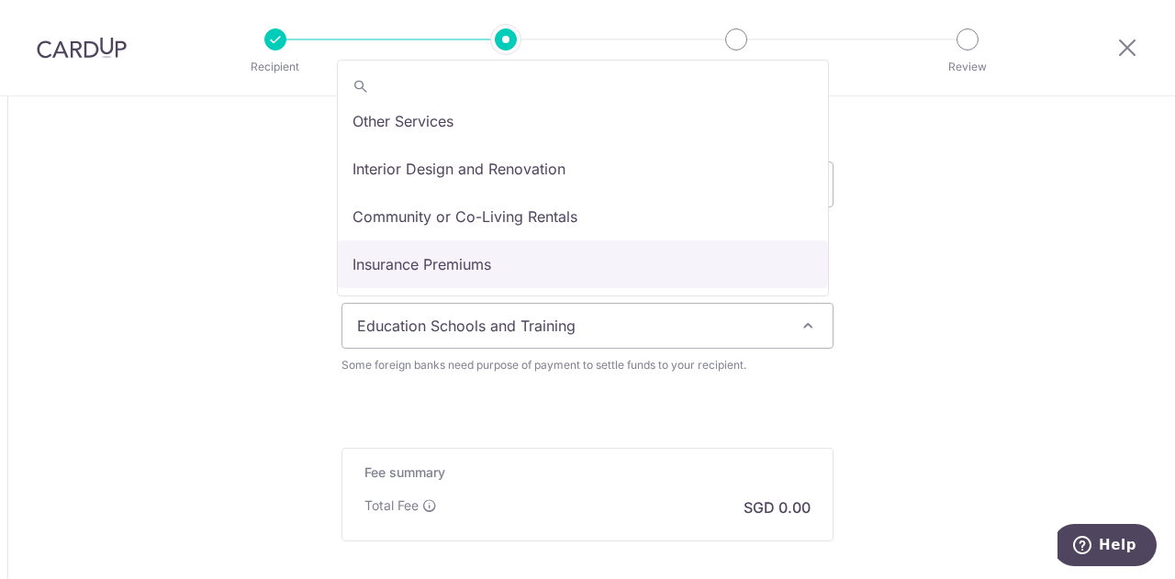
select select "Insurance Premiums"
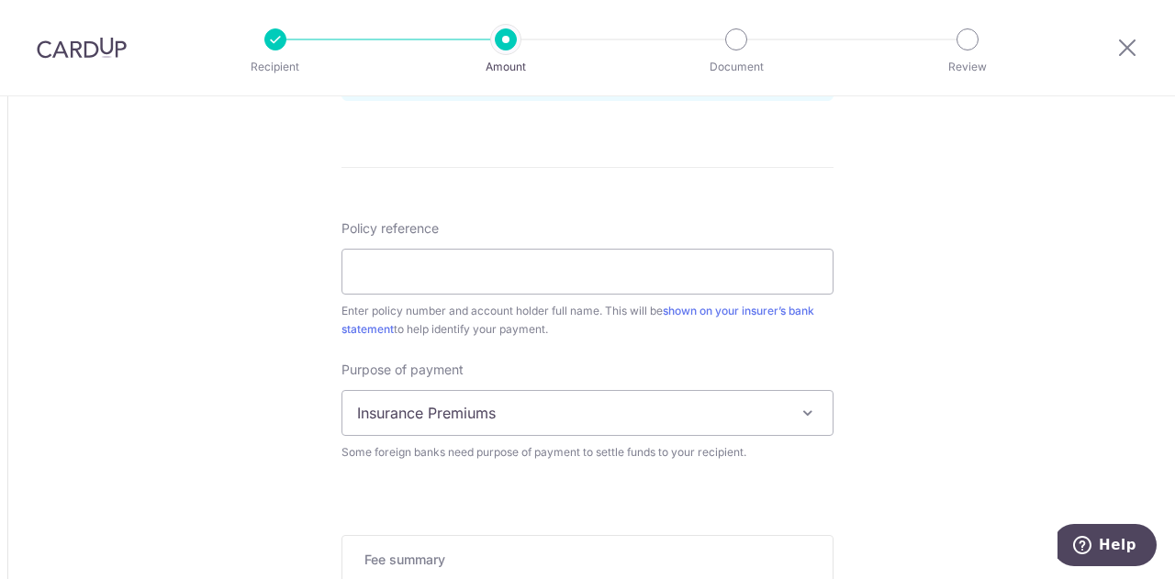
scroll to position [1567, 0]
type input "27,688.76"
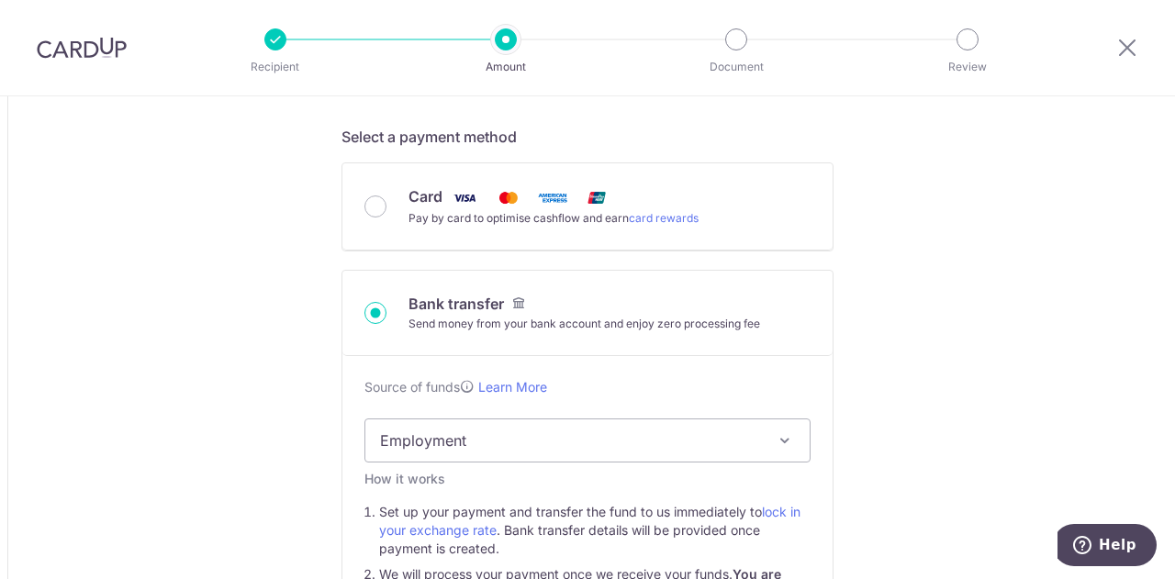
scroll to position [549, 0]
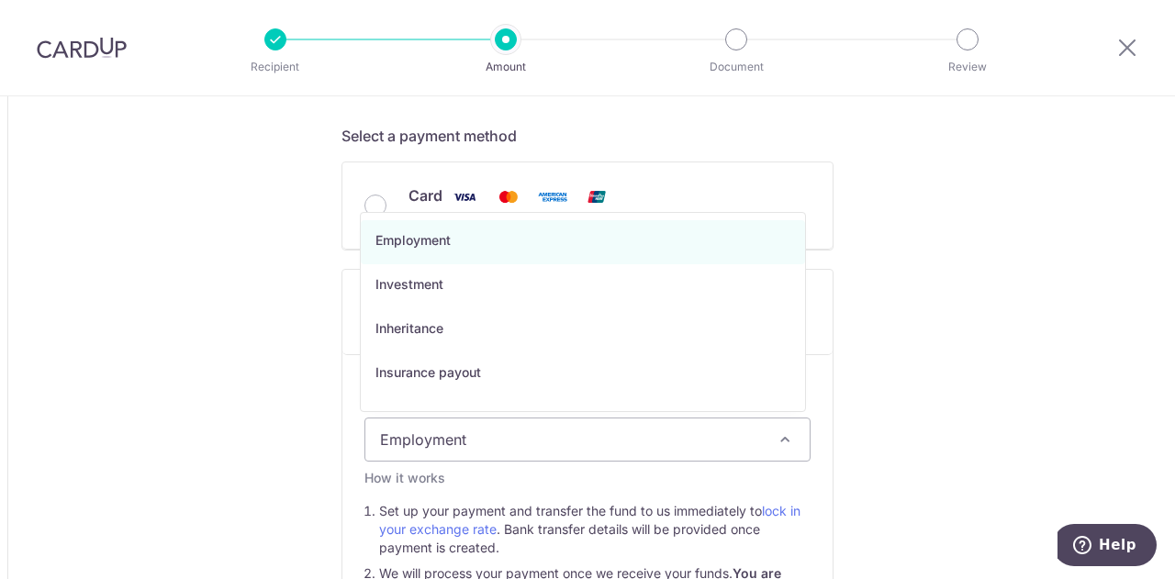
click at [612, 438] on span "Employment" at bounding box center [587, 440] width 444 height 42
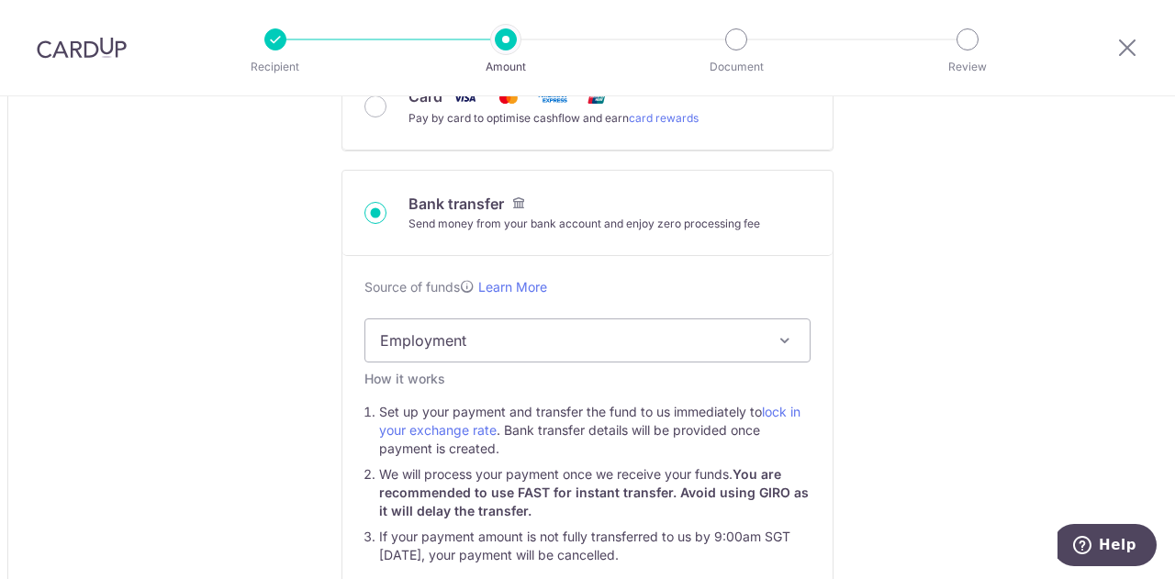
scroll to position [647, 0]
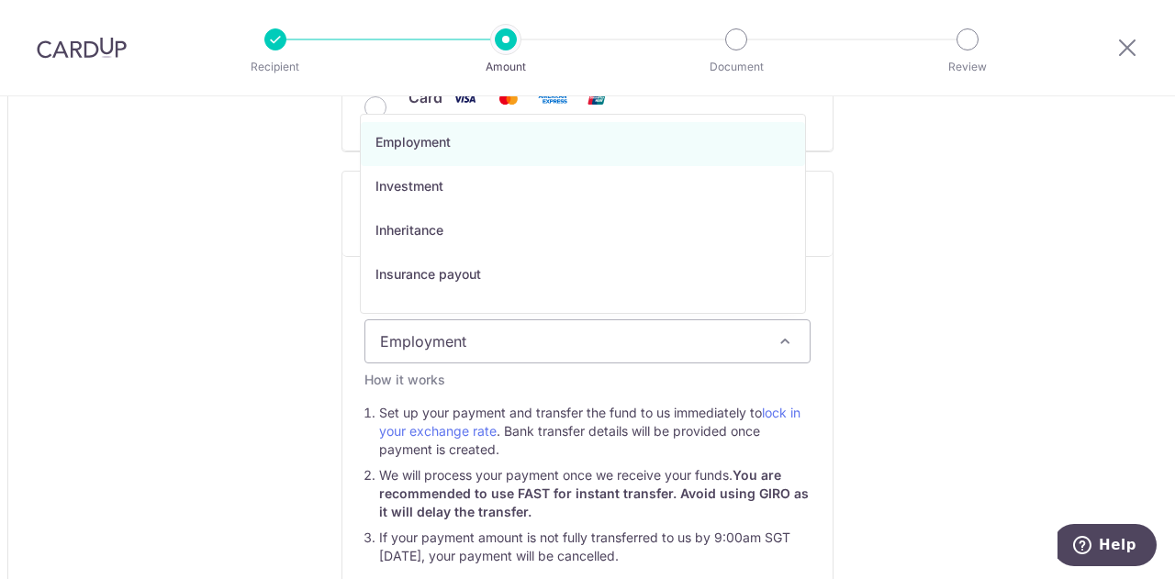
click at [757, 346] on span "Employment" at bounding box center [587, 341] width 444 height 42
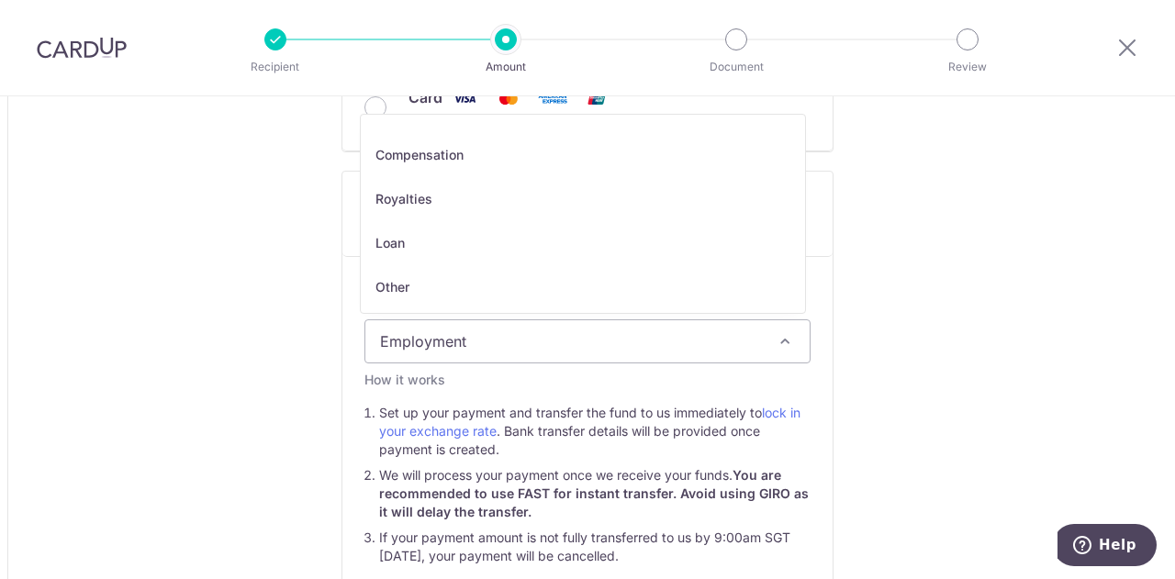
scroll to position [301, 0]
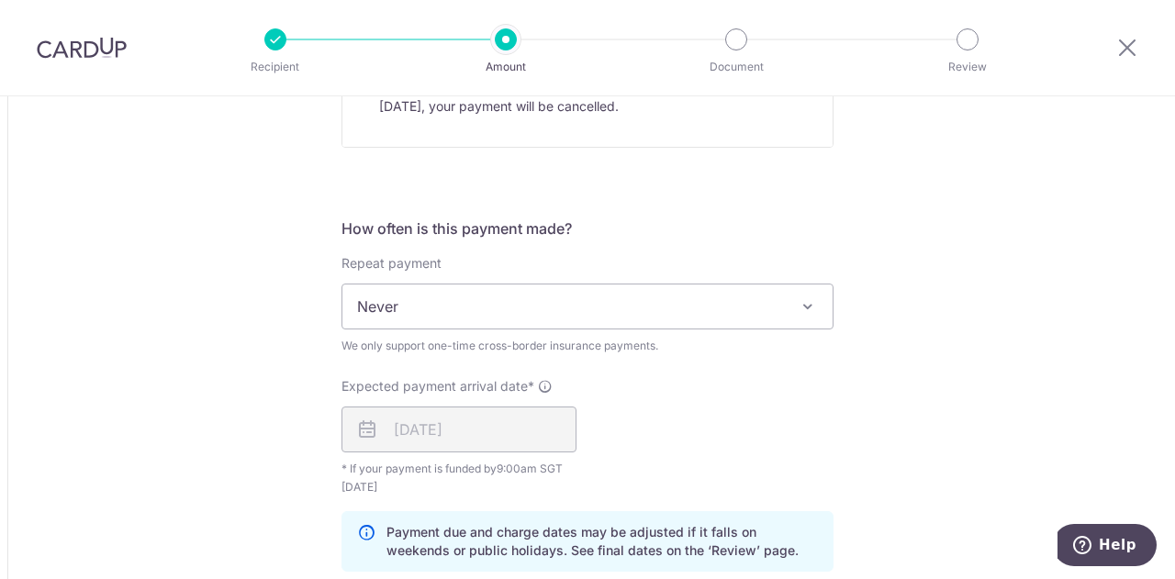
scroll to position [1130, 0]
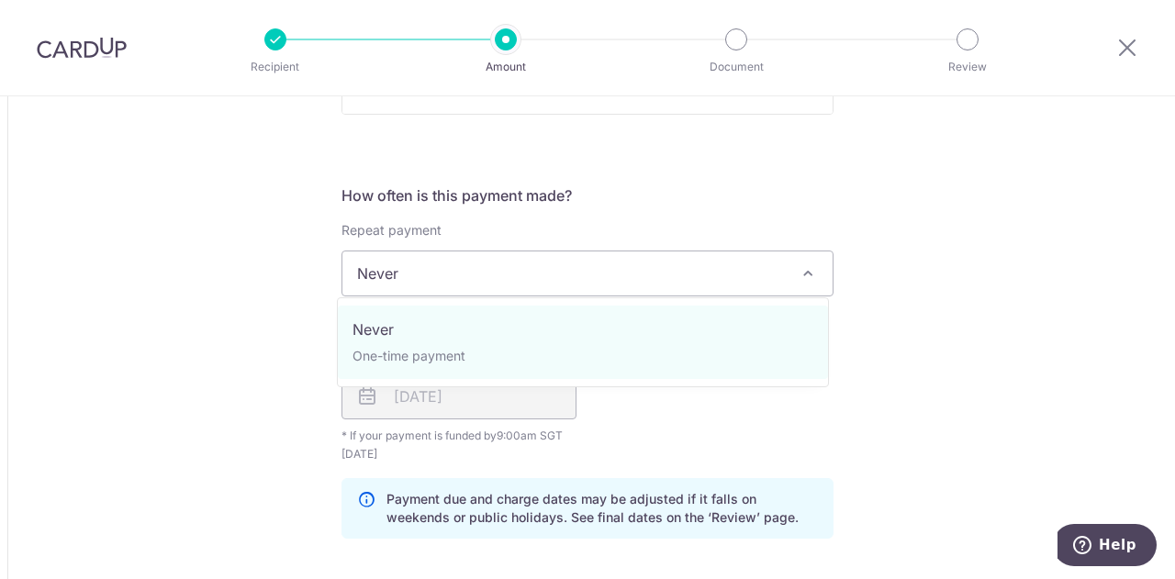
click at [767, 274] on span "Never" at bounding box center [588, 274] width 490 height 44
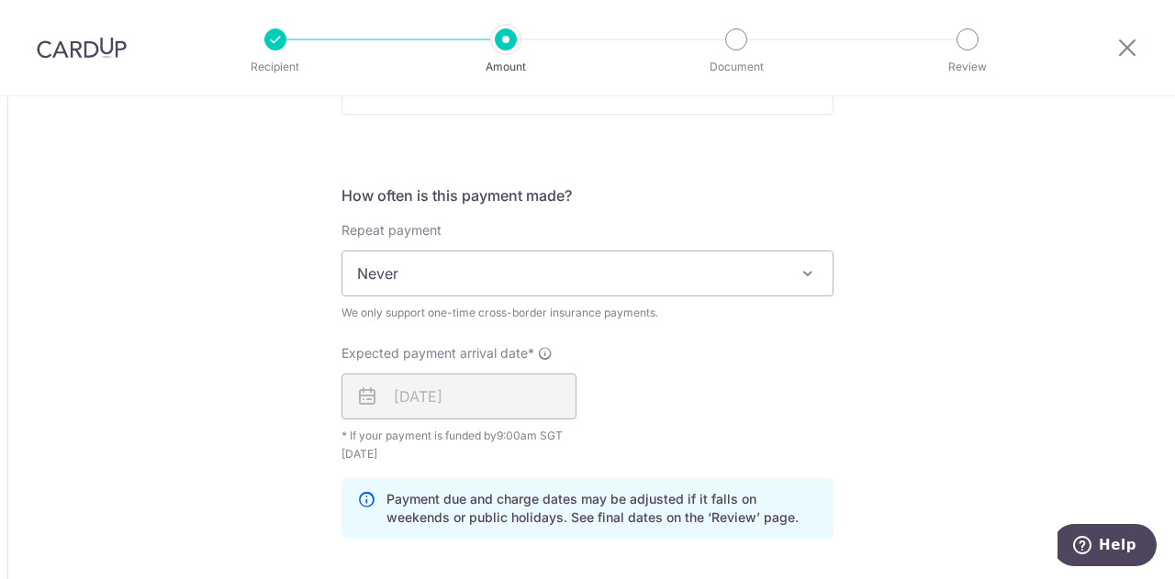
click at [924, 209] on div "Tell us more about your payment Amount due to recipient USD 21,312.02 21312.02 …" at bounding box center [587, 134] width 1175 height 2336
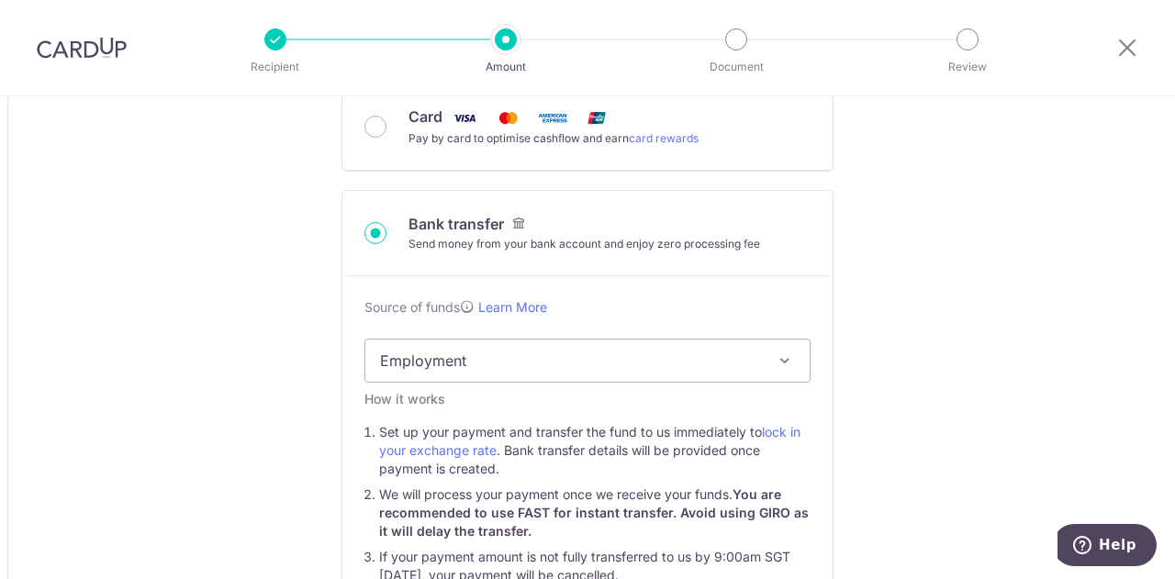
scroll to position [631, 0]
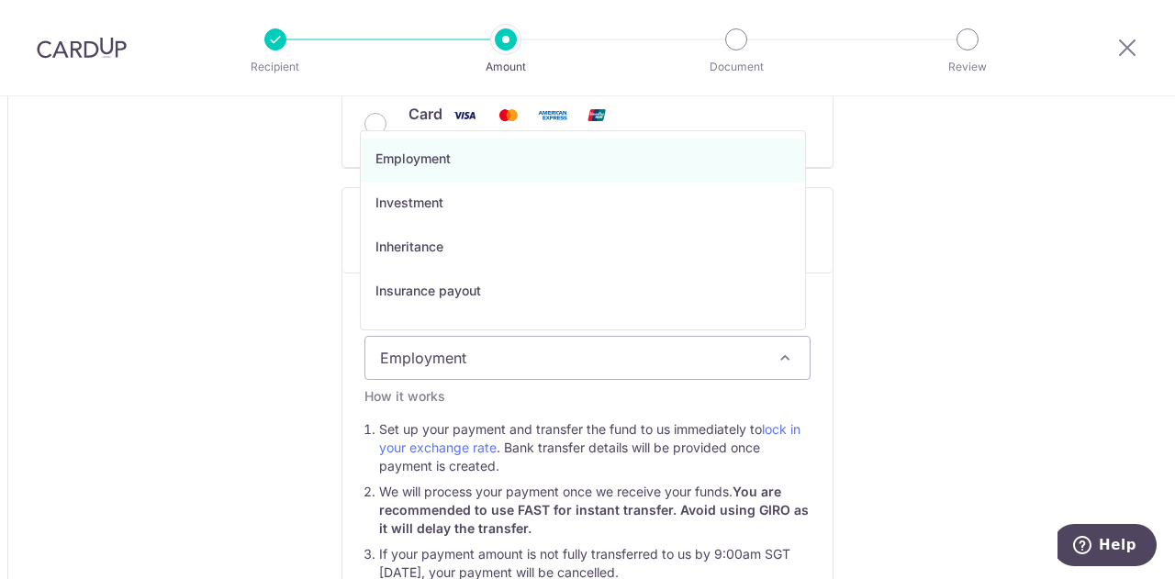
click at [775, 343] on span "Employment" at bounding box center [587, 358] width 444 height 42
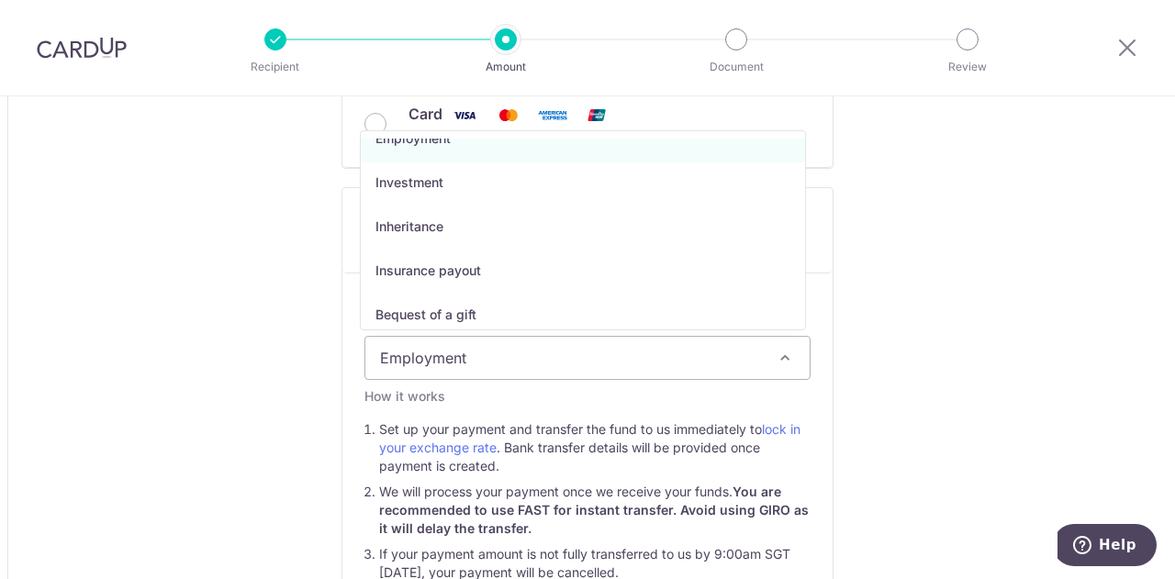
scroll to position [0, 0]
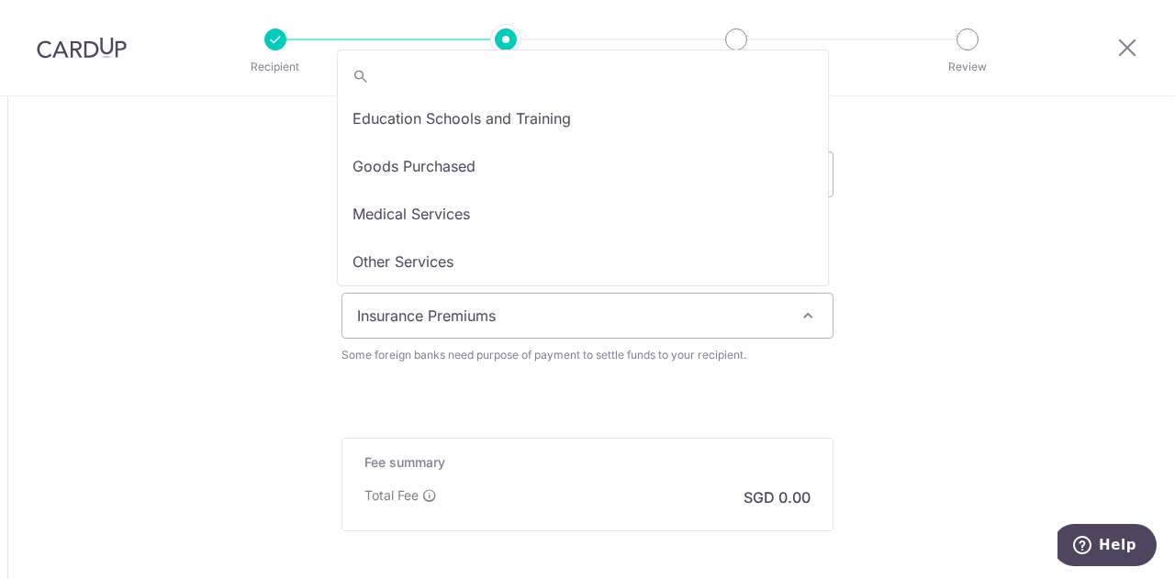
scroll to position [151, 0]
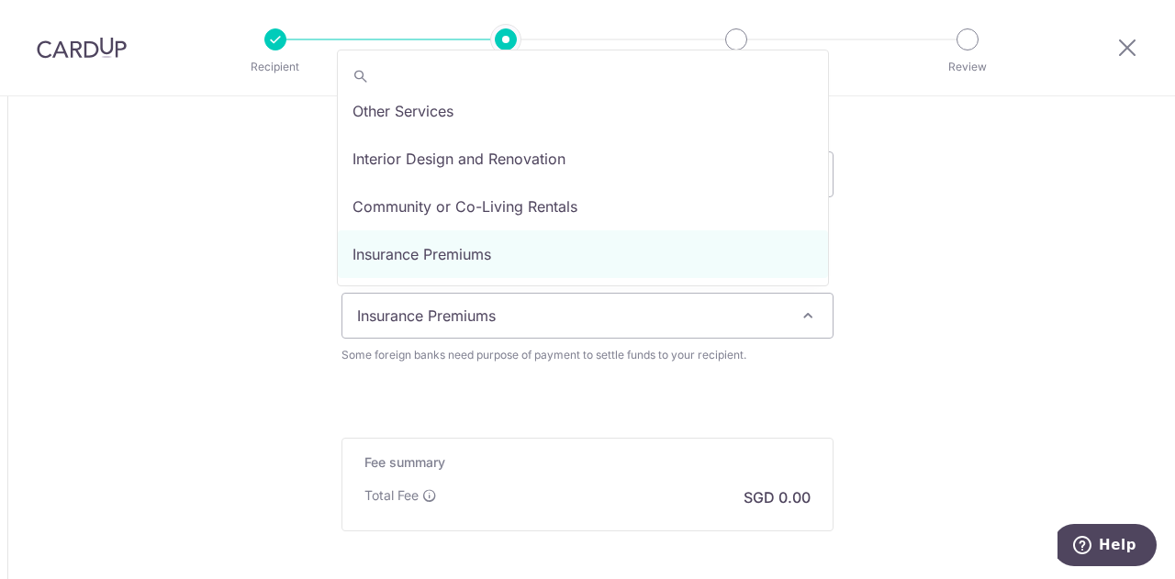
click at [604, 319] on span "Insurance Premiums" at bounding box center [588, 316] width 490 height 44
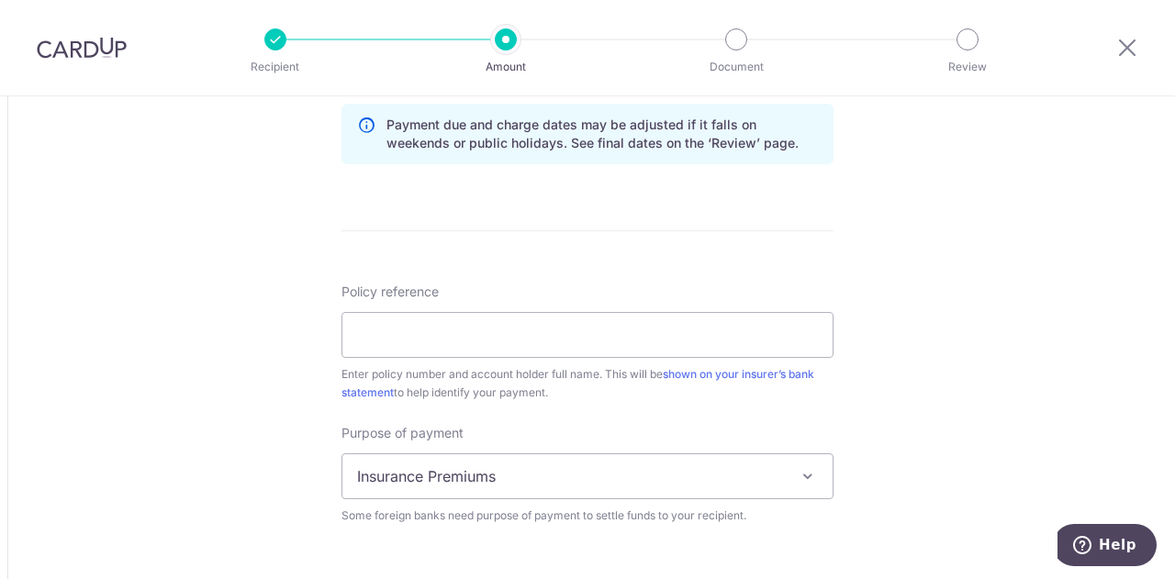
scroll to position [1504, 0]
click at [437, 324] on input "Policy reference" at bounding box center [588, 336] width 492 height 46
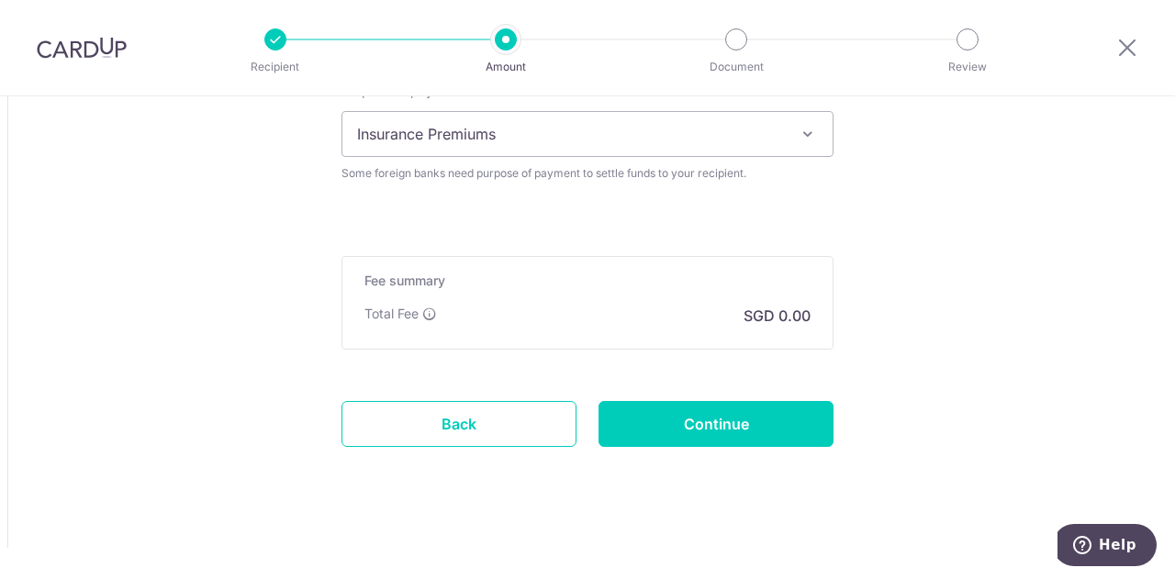
type input "2499684201-[PERSON_NAME]"
click at [759, 412] on input "Continue" at bounding box center [716, 424] width 235 height 46
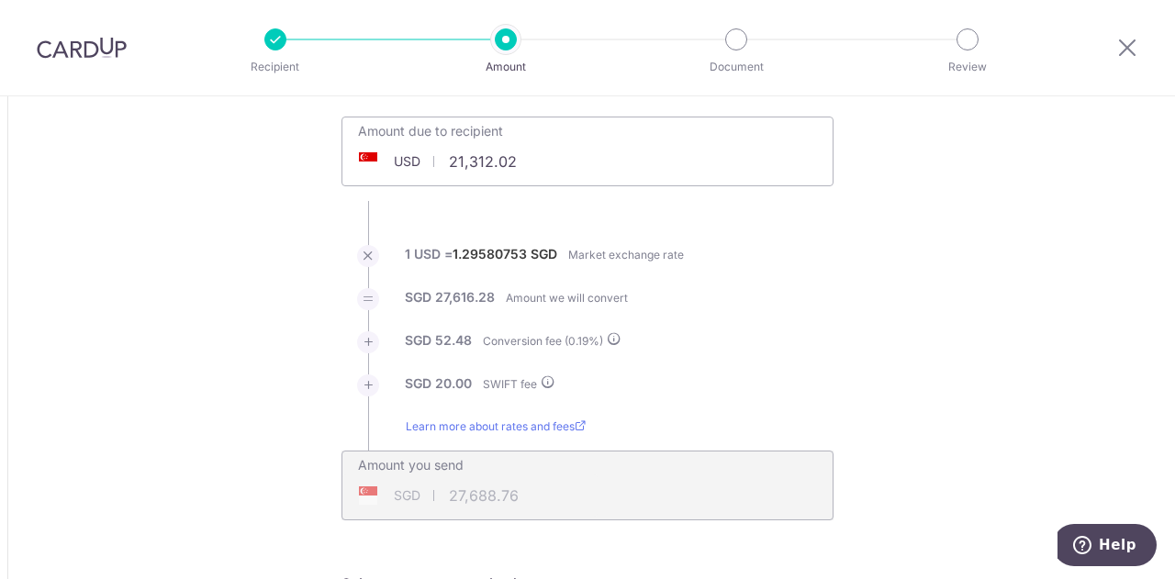
scroll to position [102, 0]
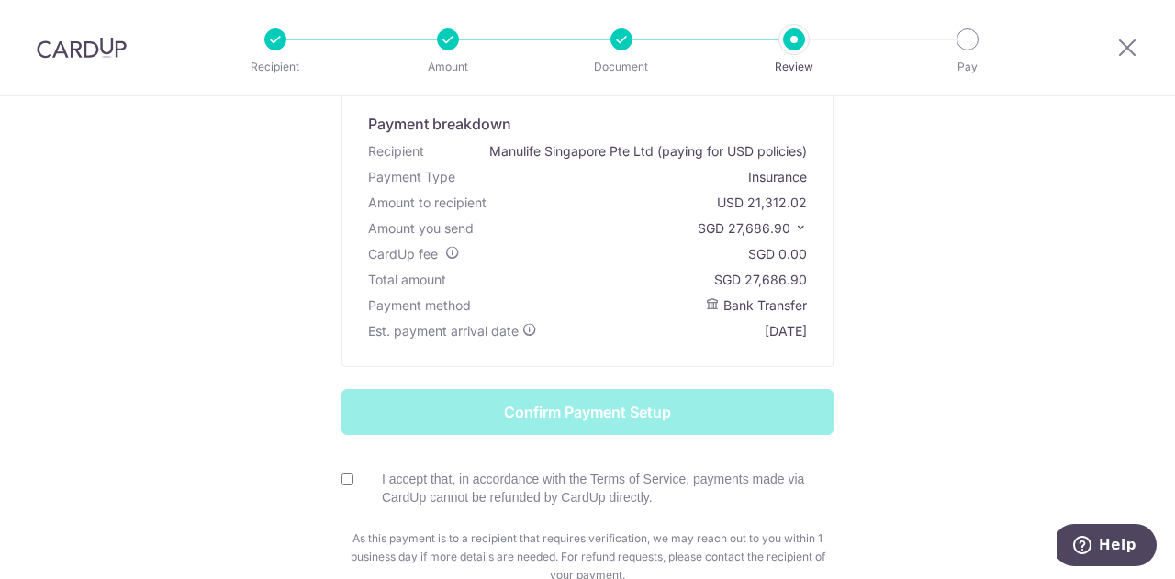
scroll to position [128, 0]
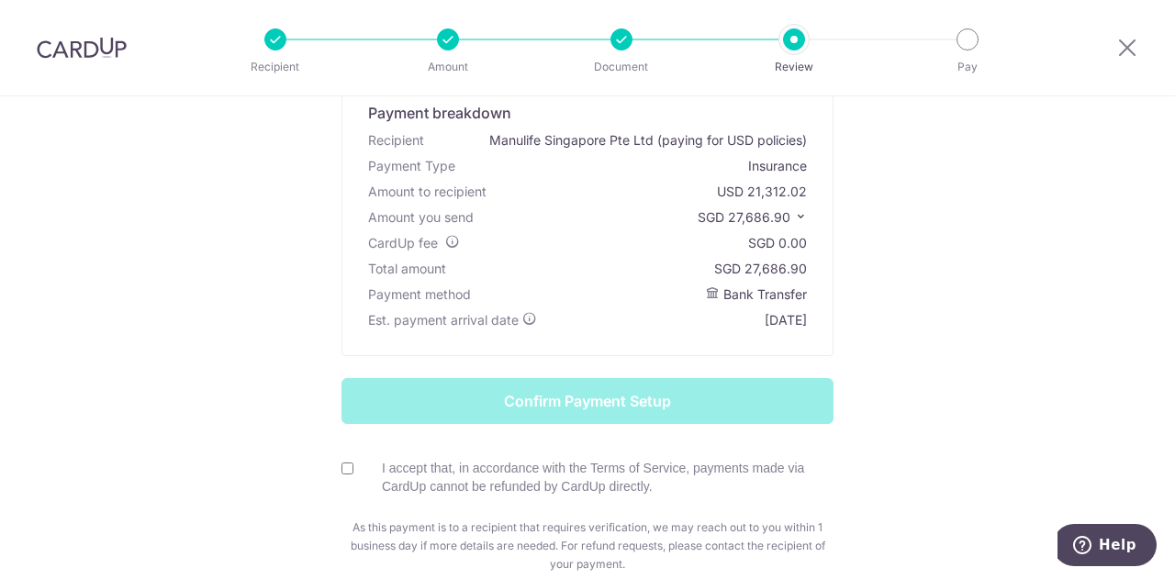
click at [350, 470] on div "I accept that, in accordance with the Terms of Service, payments made via CardU…" at bounding box center [588, 478] width 492 height 38
click at [343, 467] on input "I accept that, in accordance with the Terms of Service, payments made via CardU…" at bounding box center [348, 469] width 12 height 12
checkbox input "true"
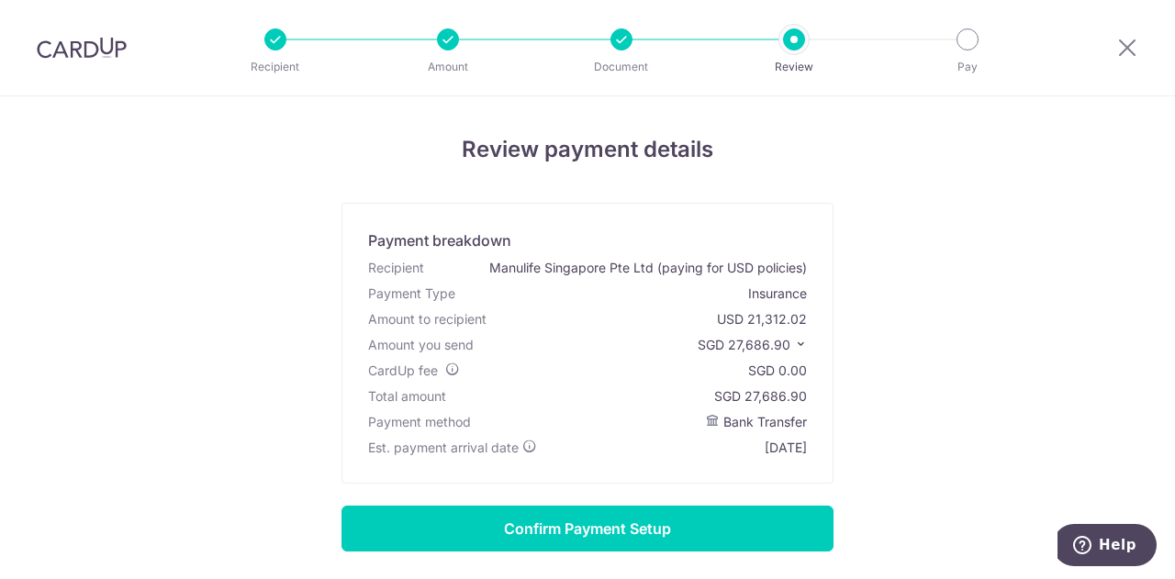
scroll to position [228, 0]
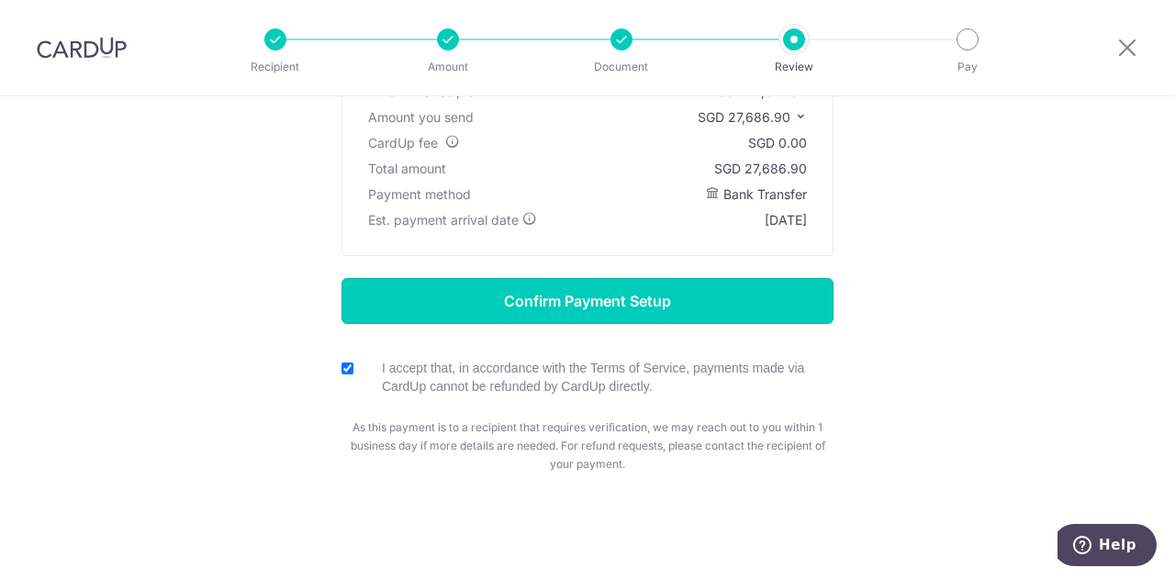
click at [808, 294] on input "Confirm Payment Setup" at bounding box center [588, 301] width 492 height 46
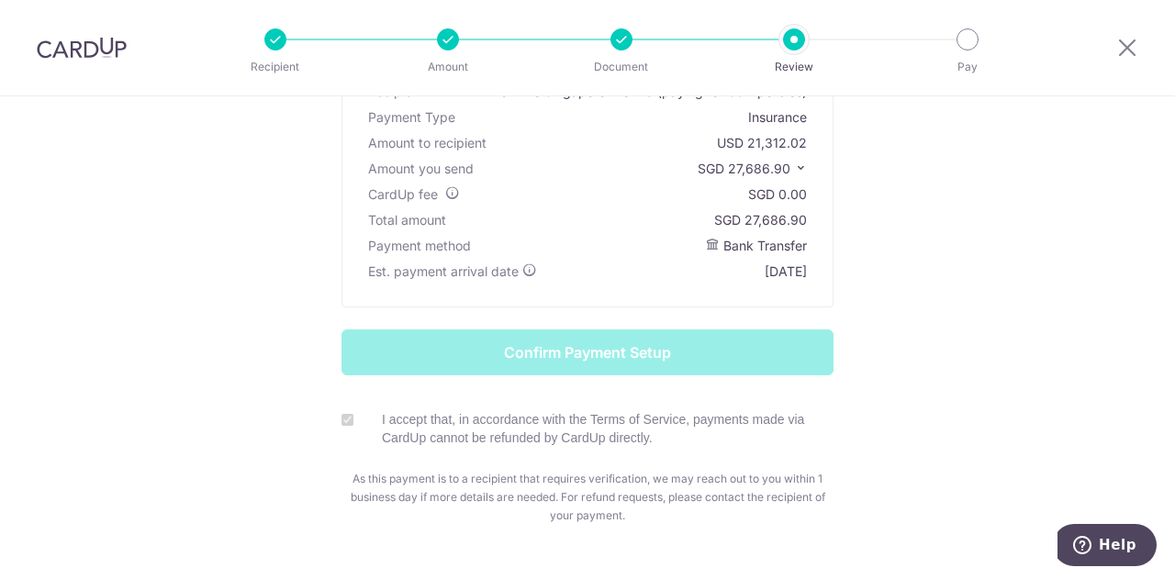
scroll to position [172, 0]
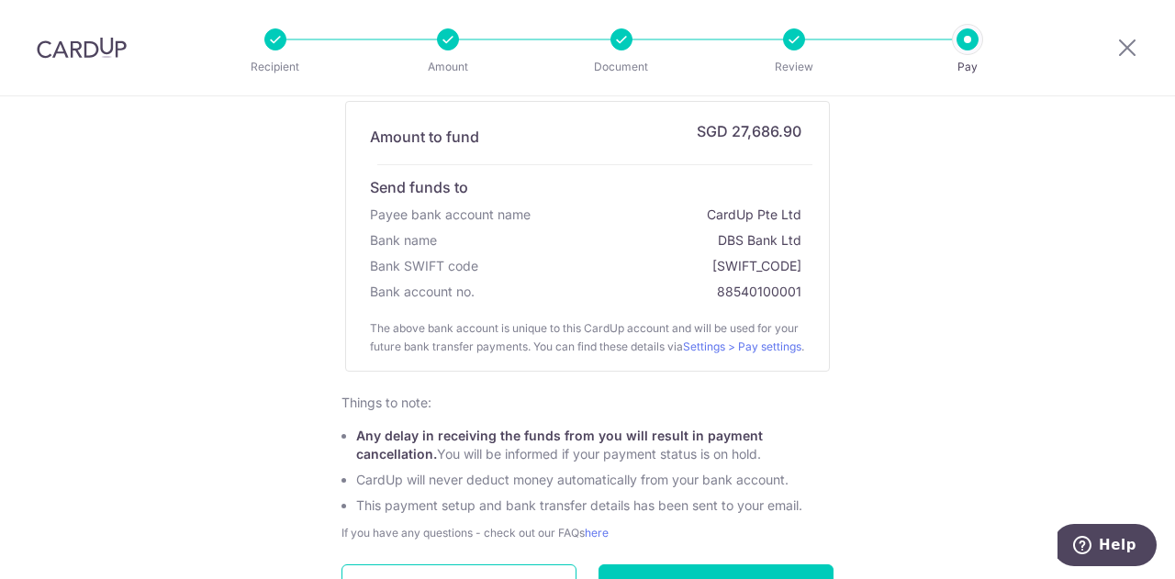
scroll to position [323, 0]
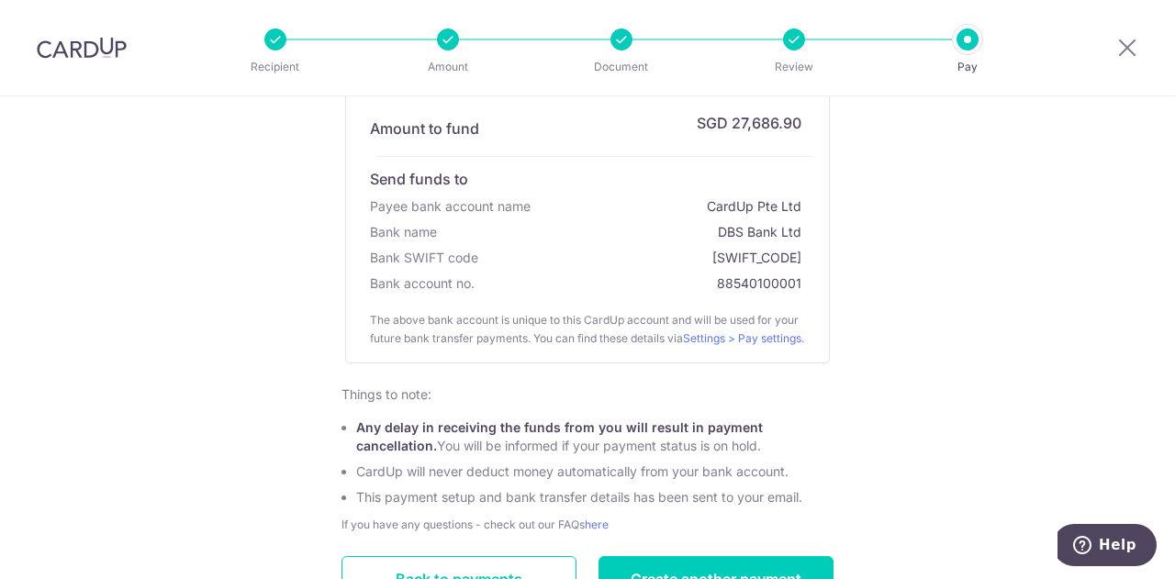
drag, startPoint x: 708, startPoint y: 289, endPoint x: 803, endPoint y: 280, distance: 95.9
click at [803, 280] on div "Amount to fund SGD 27,686.90 Send funds to Payee bank account name CardUp Pte L…" at bounding box center [588, 202] width 454 height 188
drag, startPoint x: 803, startPoint y: 281, endPoint x: 773, endPoint y: 286, distance: 29.7
click at [773, 286] on div "Amount to fund SGD 27,686.90 Send funds to Payee bank account name CardUp Pte L…" at bounding box center [588, 202] width 454 height 188
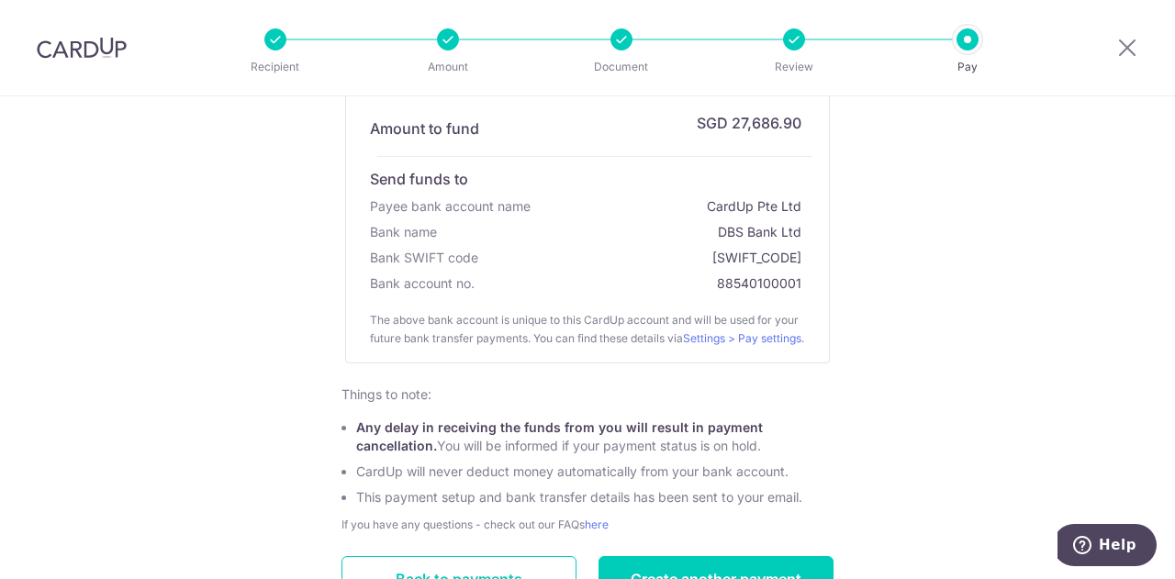
drag, startPoint x: 707, startPoint y: 205, endPoint x: 793, endPoint y: 207, distance: 86.3
click at [793, 207] on div "CardUp Pte Ltd" at bounding box center [756, 207] width 98 height 26
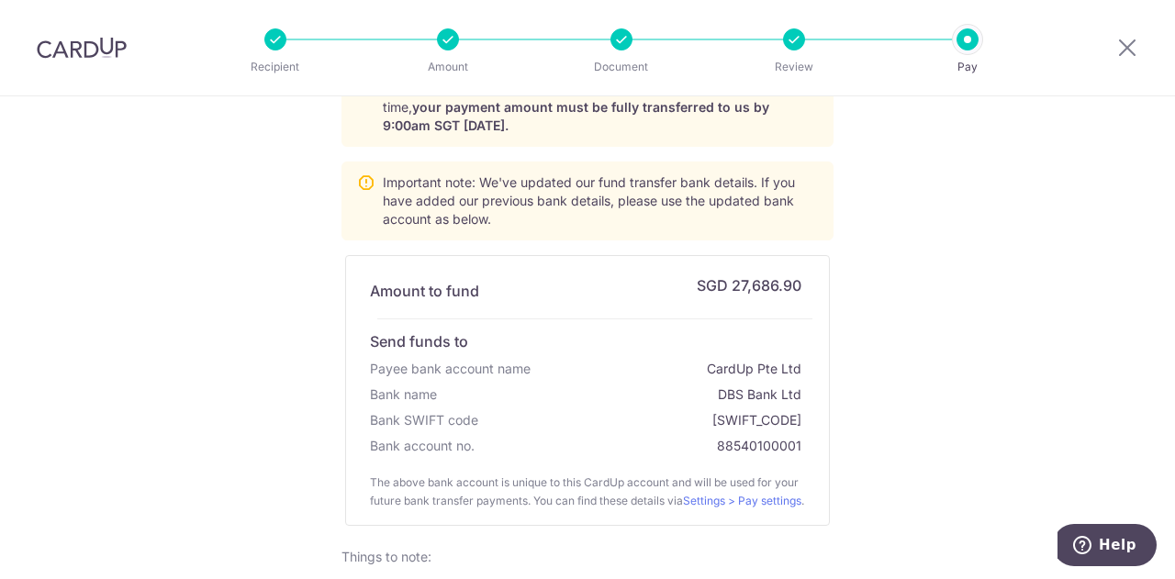
scroll to position [184, 0]
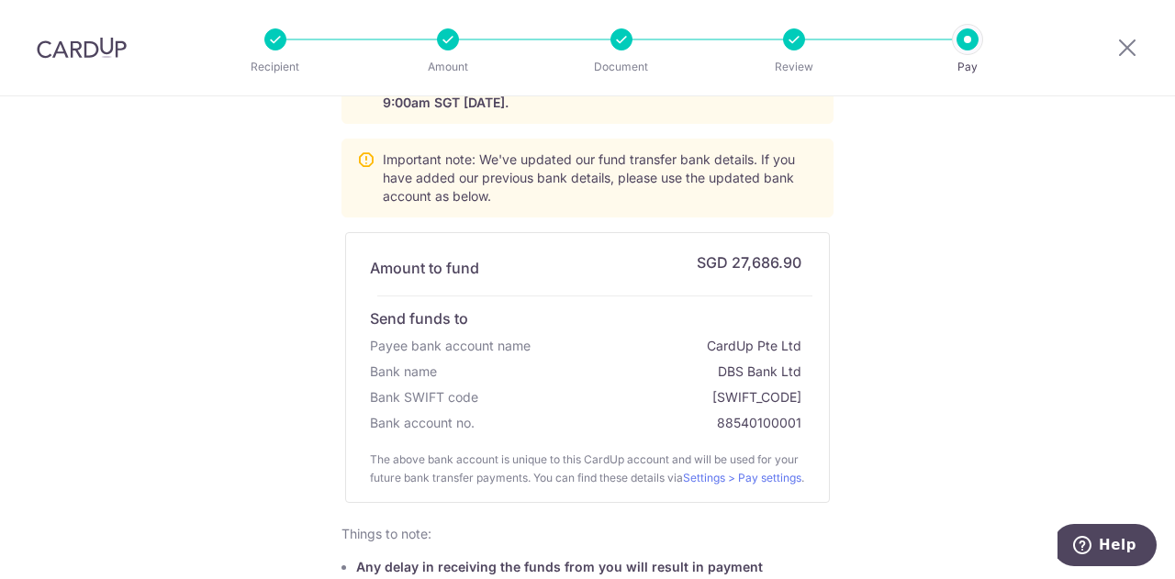
click at [820, 319] on div "Amount to fund SGD 27,686.90 Send funds to Payee bank account name CardUp Pte L…" at bounding box center [587, 367] width 485 height 271
drag, startPoint x: 704, startPoint y: 424, endPoint x: 810, endPoint y: 422, distance: 105.6
click at [810, 422] on div "Amount to fund SGD 27,686.90 Send funds to Payee bank account name CardUp Pte L…" at bounding box center [587, 367] width 485 height 271
drag, startPoint x: 732, startPoint y: 346, endPoint x: 793, endPoint y: 343, distance: 61.6
click at [793, 343] on div "CardUp Pte Ltd" at bounding box center [756, 346] width 98 height 26
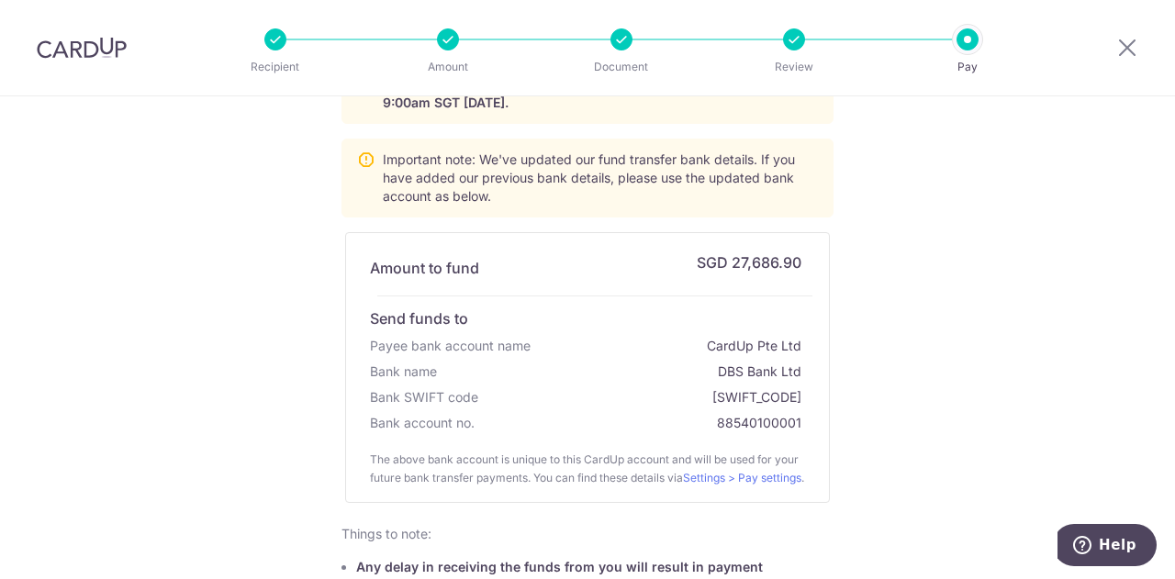
drag, startPoint x: 797, startPoint y: 421, endPoint x: 712, endPoint y: 421, distance: 85.4
click at [712, 421] on div "Bank account no. 88540100001" at bounding box center [587, 423] width 435 height 26
click at [740, 422] on div "88540100001" at bounding box center [761, 423] width 88 height 26
drag, startPoint x: 718, startPoint y: 421, endPoint x: 801, endPoint y: 424, distance: 82.7
click at [801, 424] on div "Amount to fund SGD 27,686.90 Send funds to Payee bank account name CardUp Pte L…" at bounding box center [588, 342] width 454 height 188
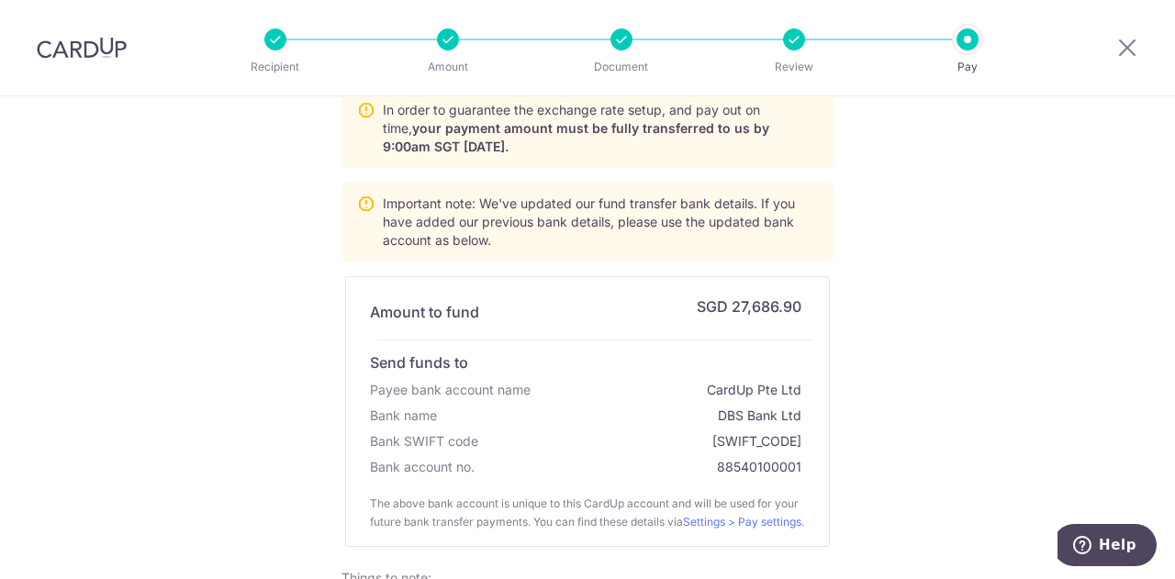
scroll to position [141, 0]
click at [909, 450] on div "Payment created. Next, send us the funds. In order to guarantee the exchange ra…" at bounding box center [587, 413] width 1175 height 916
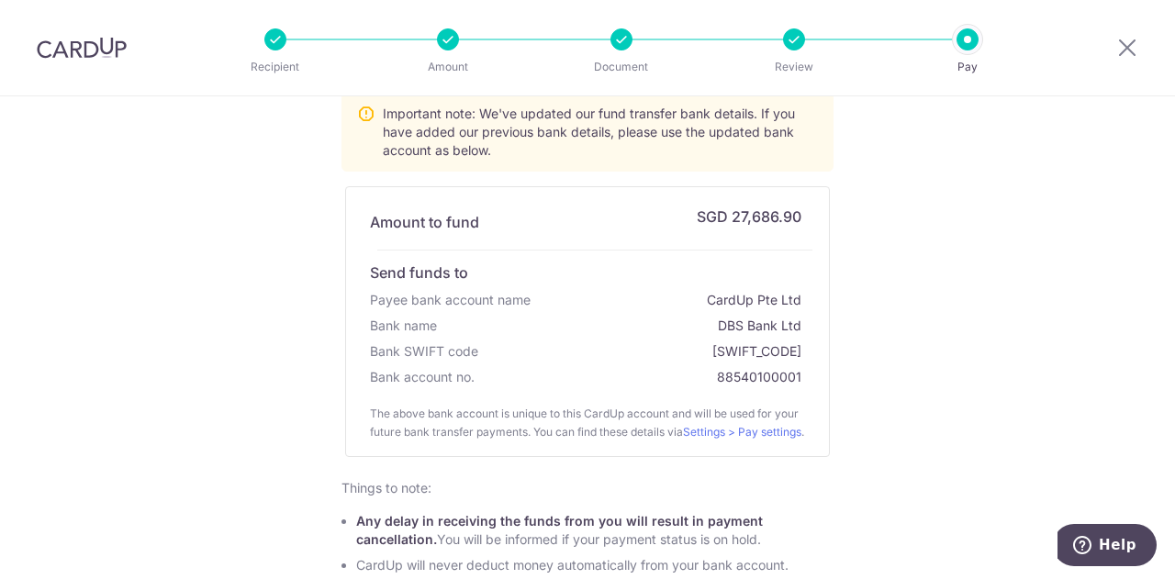
scroll to position [231, 0]
drag, startPoint x: 720, startPoint y: 377, endPoint x: 761, endPoint y: 372, distance: 41.7
click at [761, 372] on div "88540100001" at bounding box center [761, 376] width 88 height 26
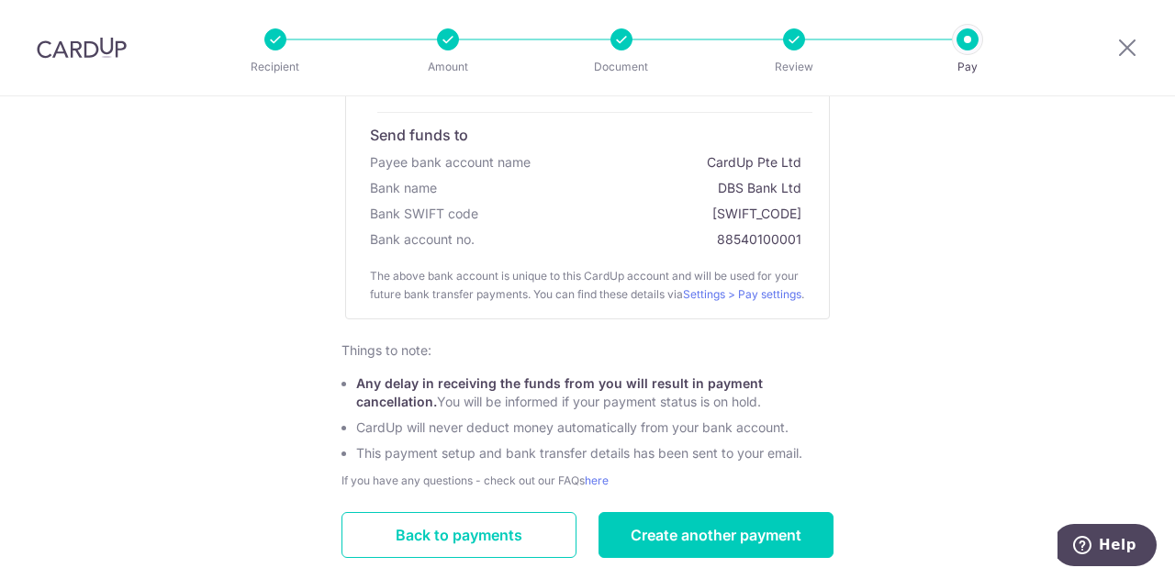
scroll to position [365, 0]
click at [717, 243] on div "88540100001" at bounding box center [761, 242] width 88 height 26
drag, startPoint x: 716, startPoint y: 240, endPoint x: 791, endPoint y: 245, distance: 74.6
click at [791, 245] on div "88540100001" at bounding box center [761, 242] width 88 height 26
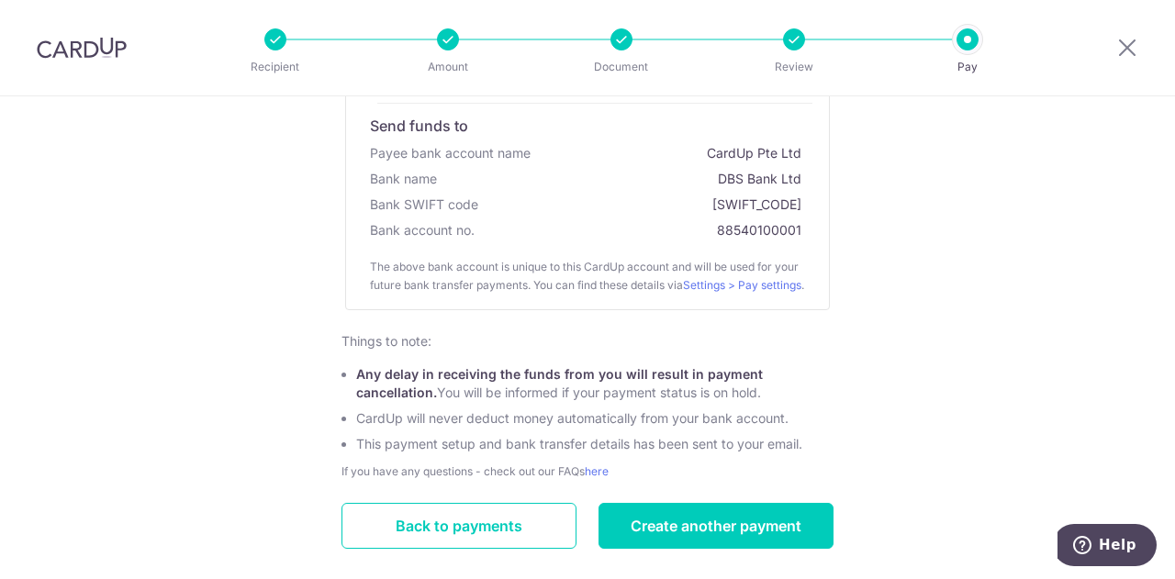
scroll to position [448, 0]
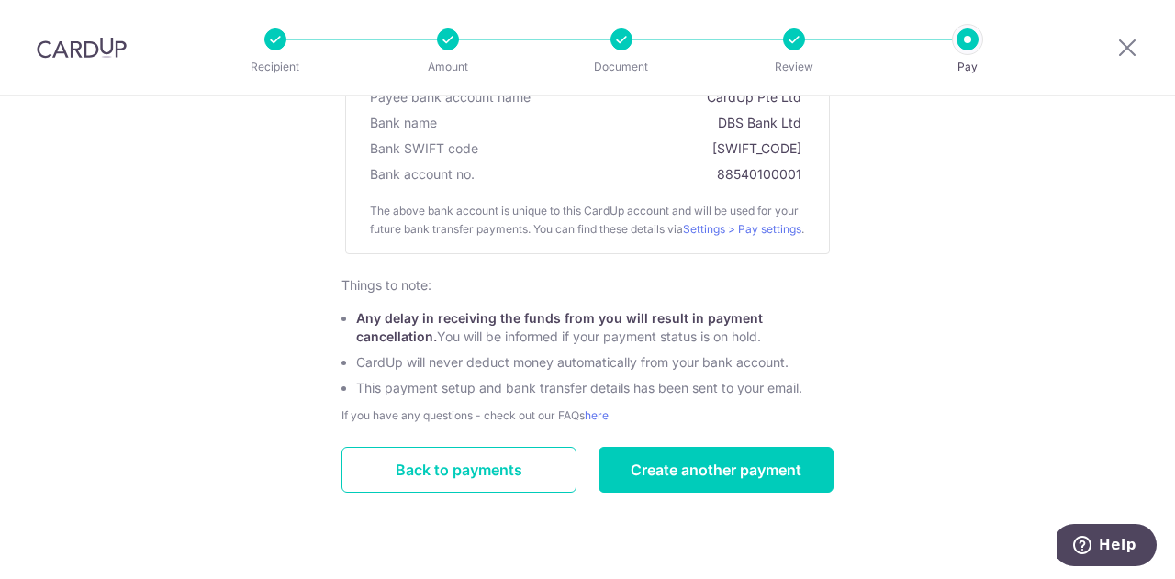
click at [1010, 333] on div "Payment created. Next, send us the funds. In order to guarantee the exchange ra…" at bounding box center [587, 122] width 1175 height 916
click at [968, 50] on div at bounding box center [968, 39] width 22 height 22
click at [1128, 54] on icon at bounding box center [1128, 47] width 22 height 23
